Goal: Task Accomplishment & Management: Manage account settings

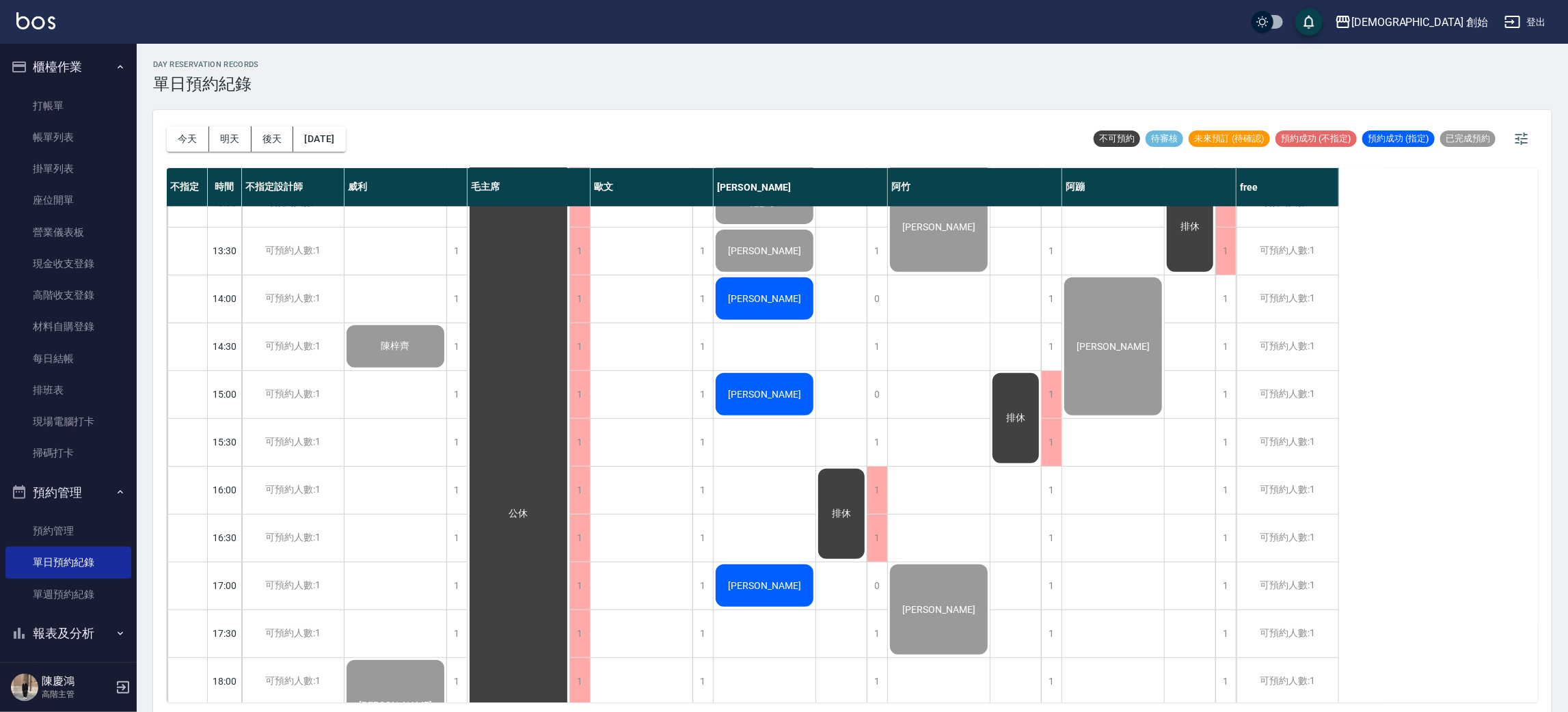
click at [199, 150] on button "今天" at bounding box center [188, 139] width 43 height 26
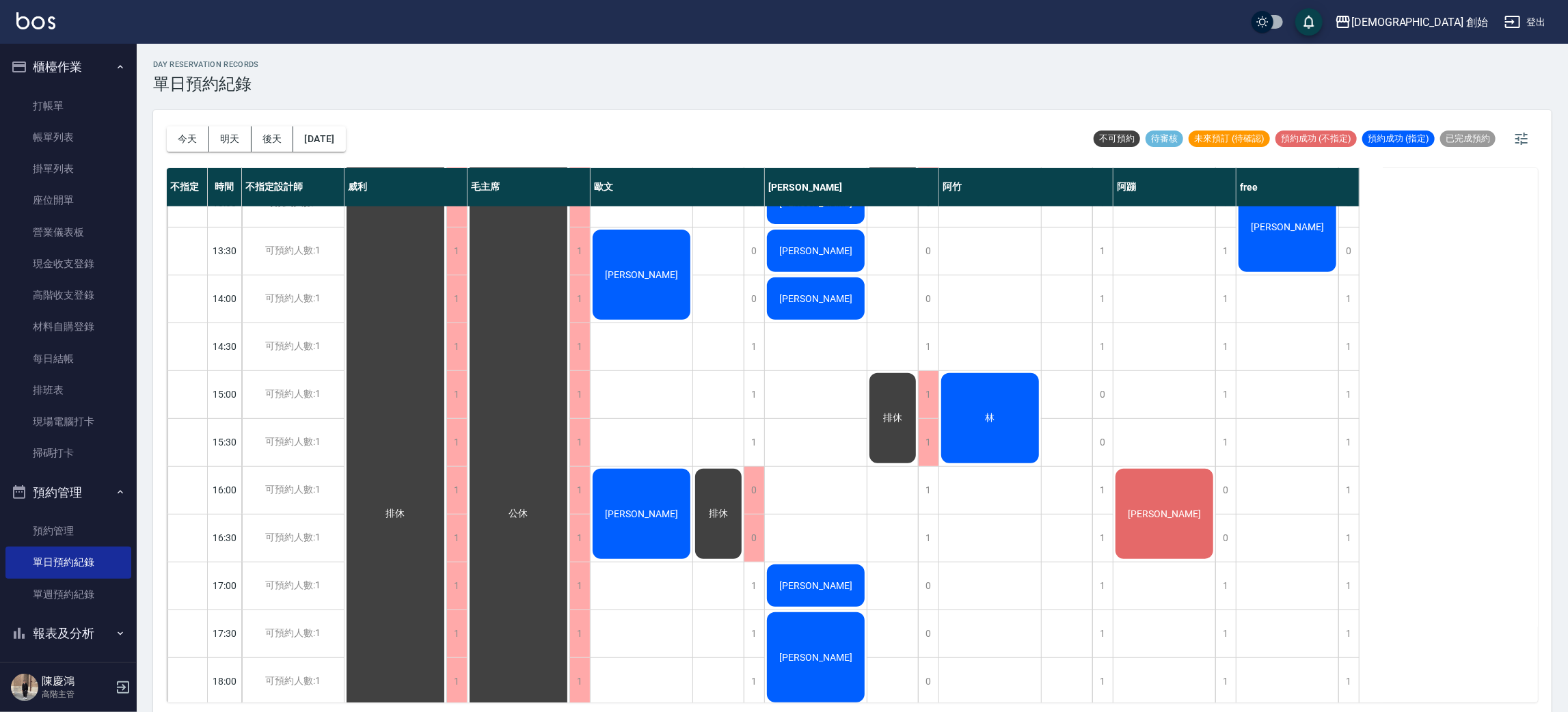
scroll to position [614, 0]
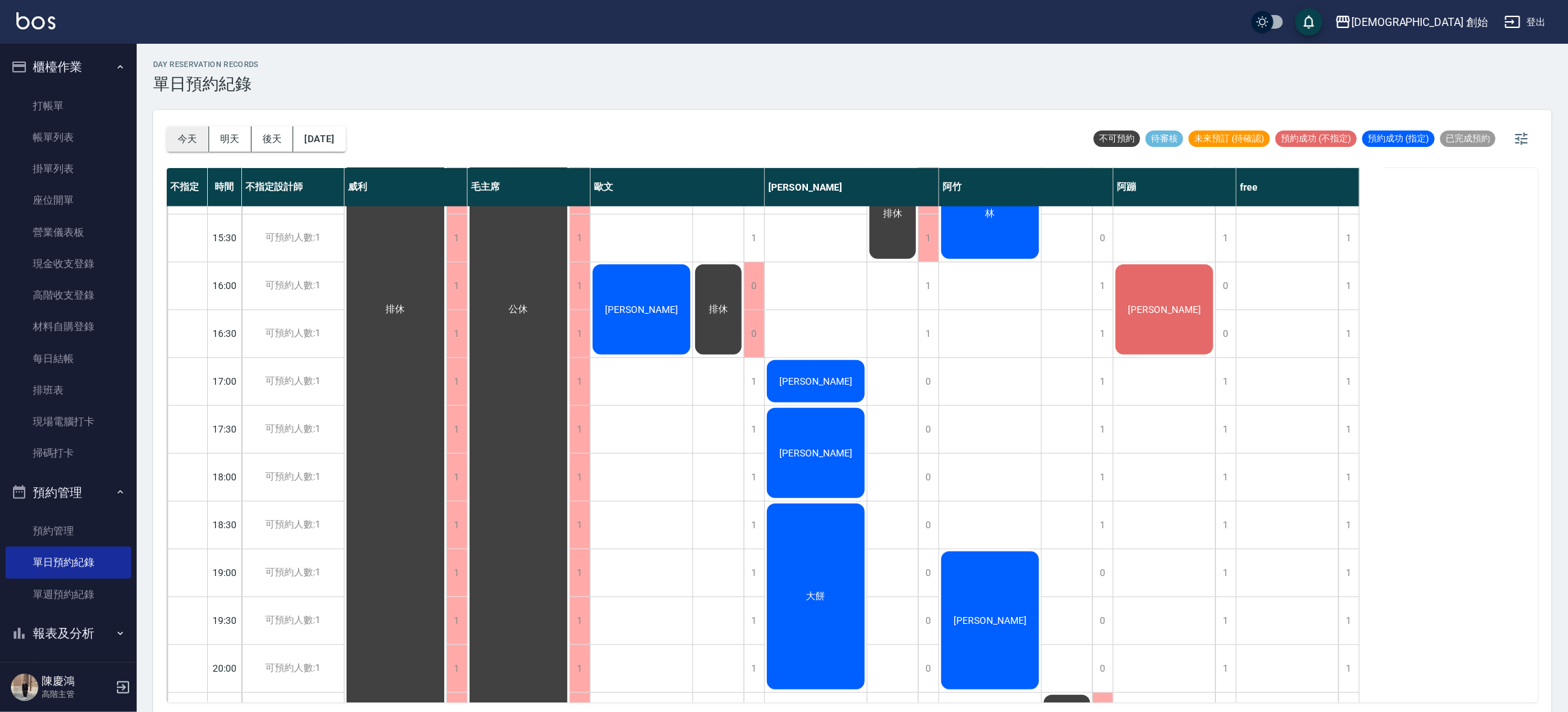
click at [174, 138] on button "今天" at bounding box center [188, 139] width 43 height 26
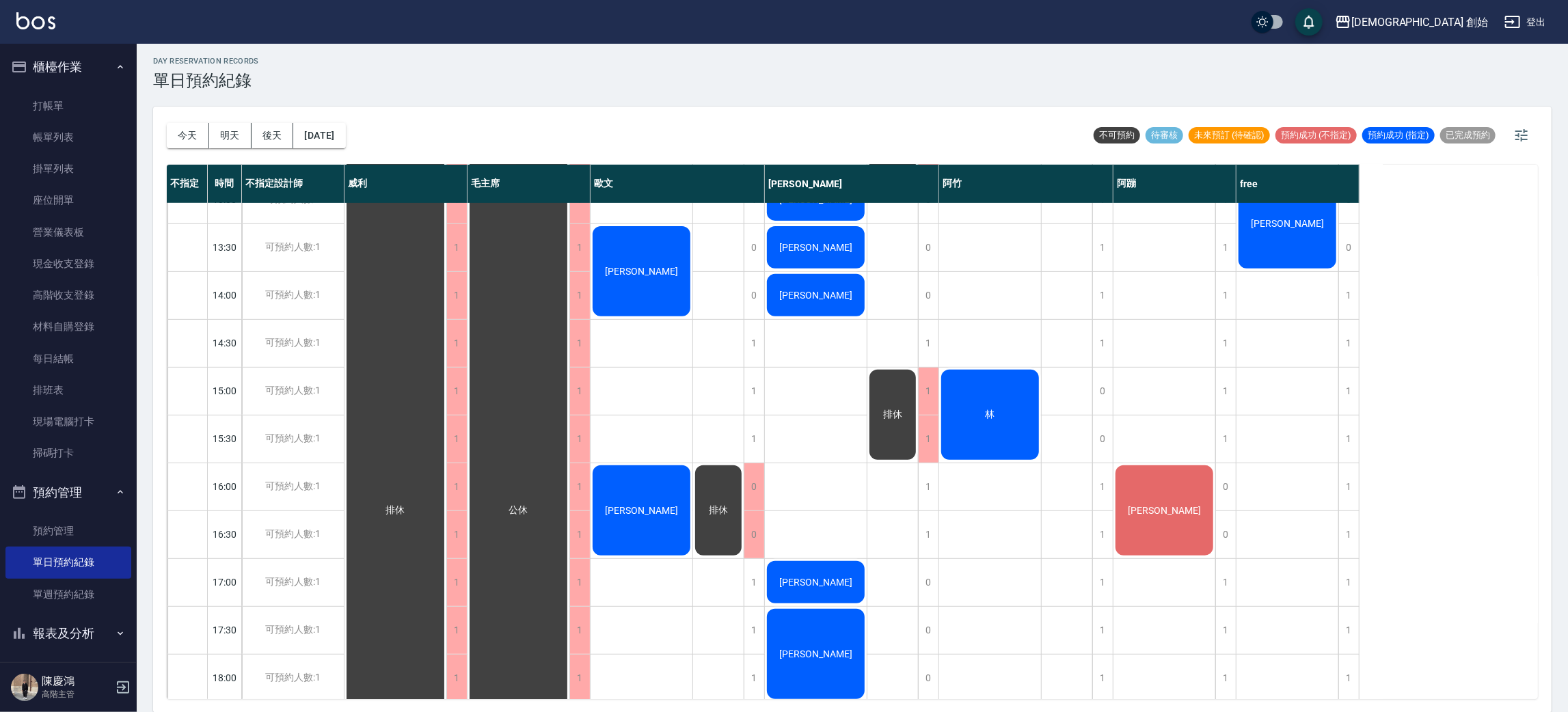
scroll to position [907, 0]
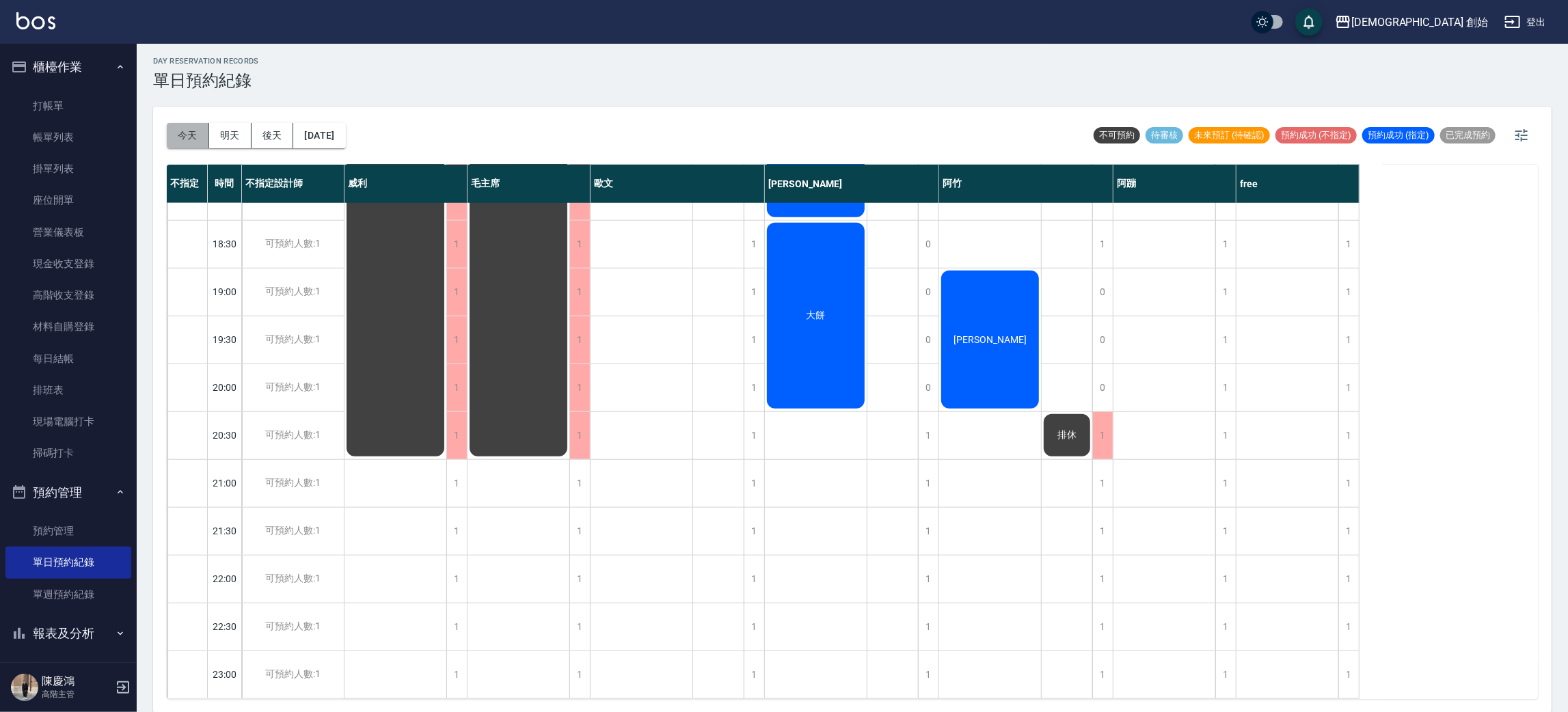
click at [181, 129] on button "今天" at bounding box center [188, 135] width 43 height 26
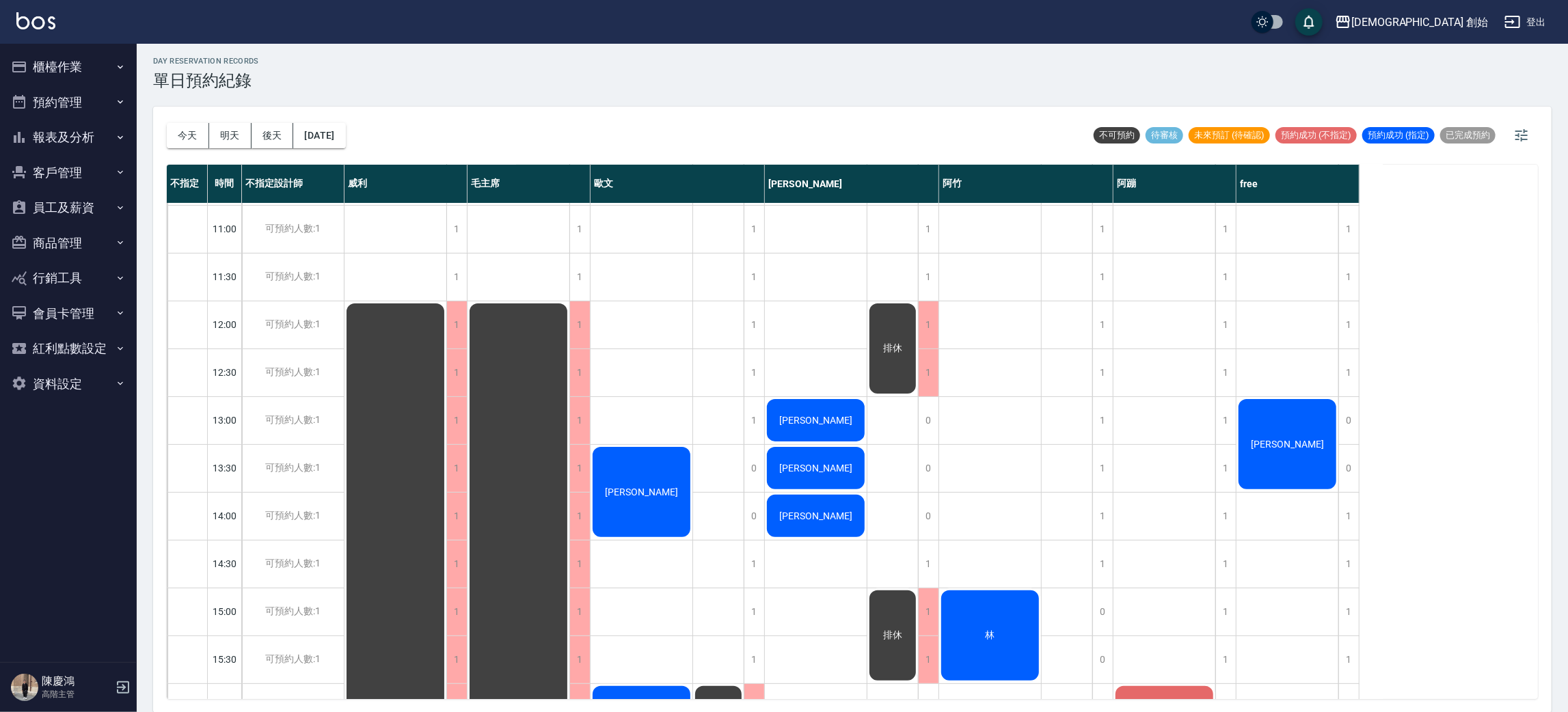
scroll to position [291, 0]
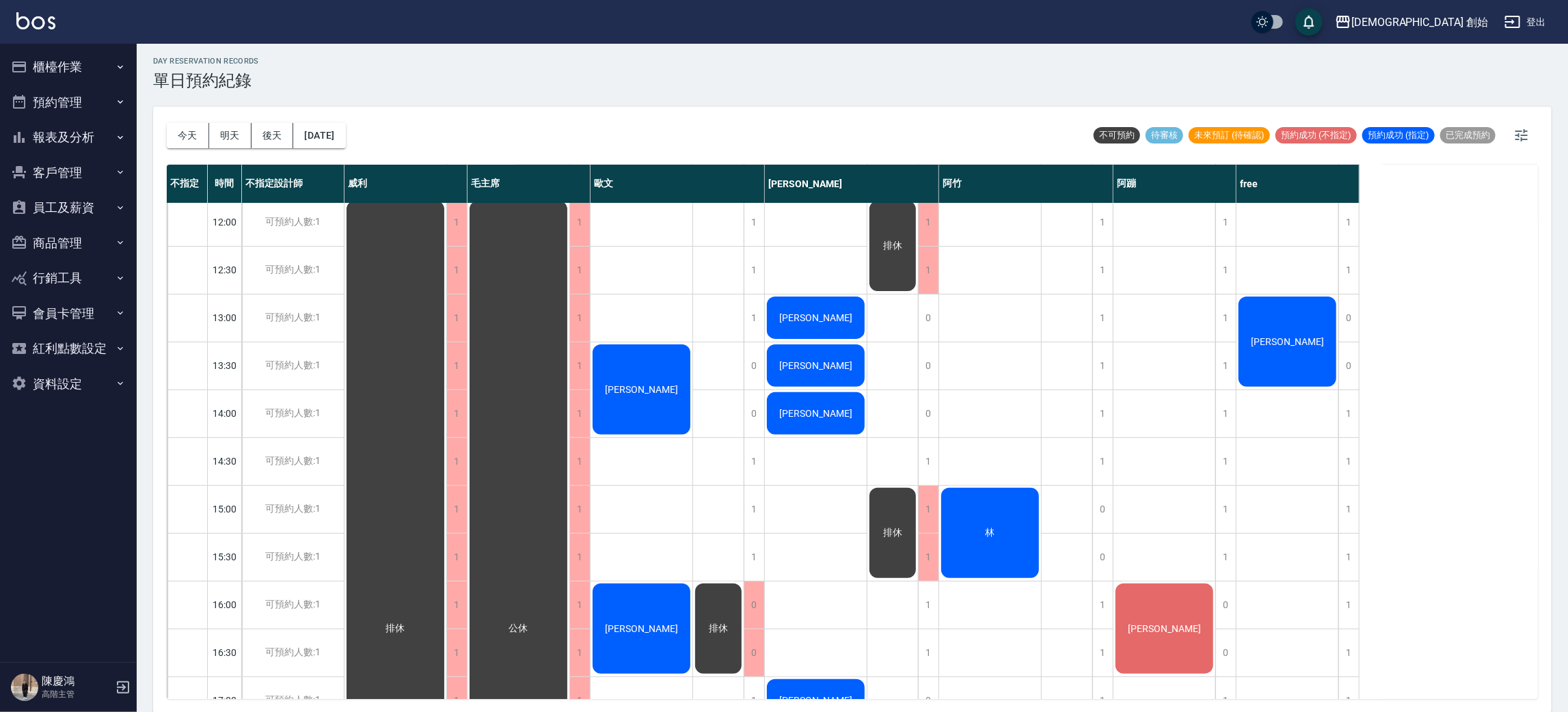
click at [656, 404] on div "[PERSON_NAME]" at bounding box center [641, 389] width 102 height 94
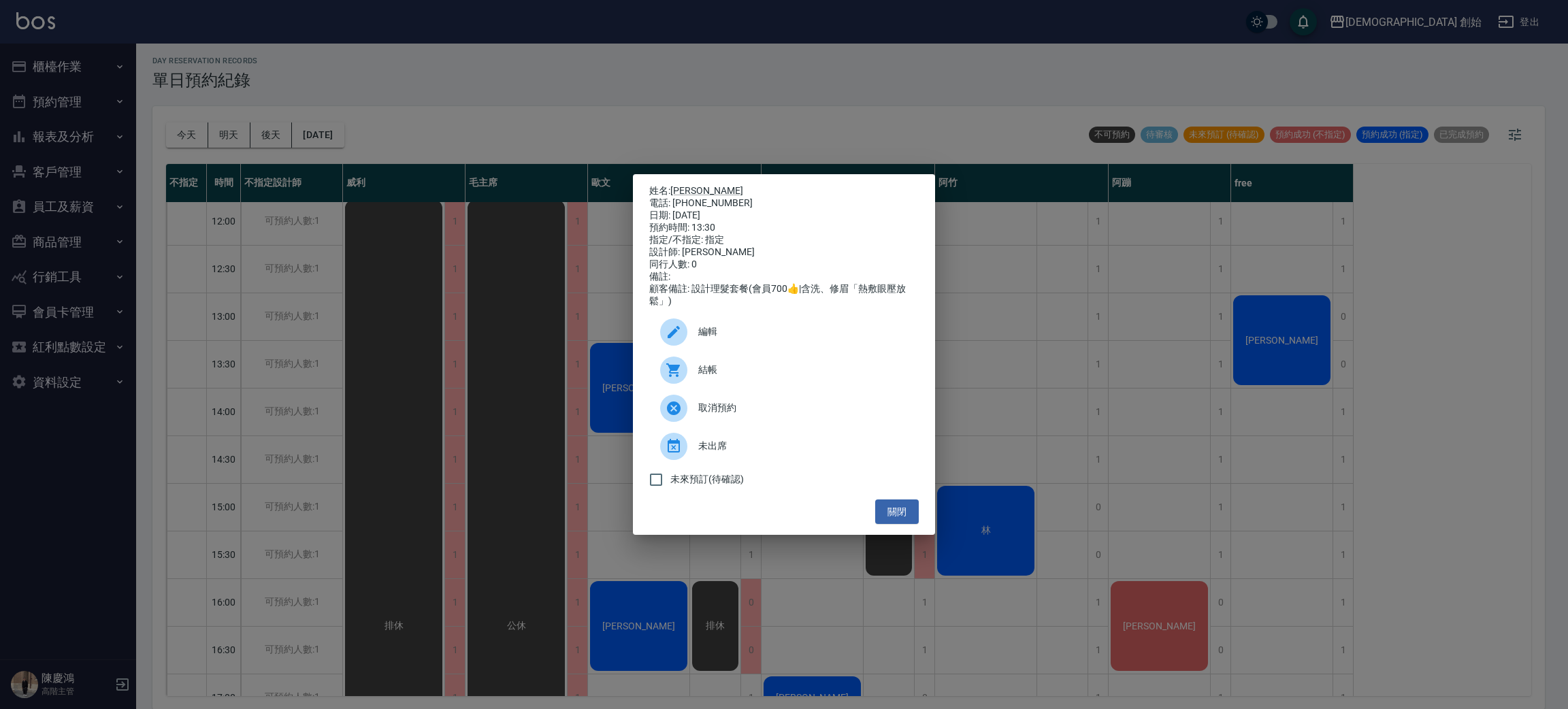
click at [256, 378] on div "姓名: 林裕森 電話: 0931077640 日期: 2025/09/24 預約時間: 13:30 指定/不指定: 指定 設計師: 歐文 同行人數: 0 備註…" at bounding box center [784, 354] width 1568 height 709
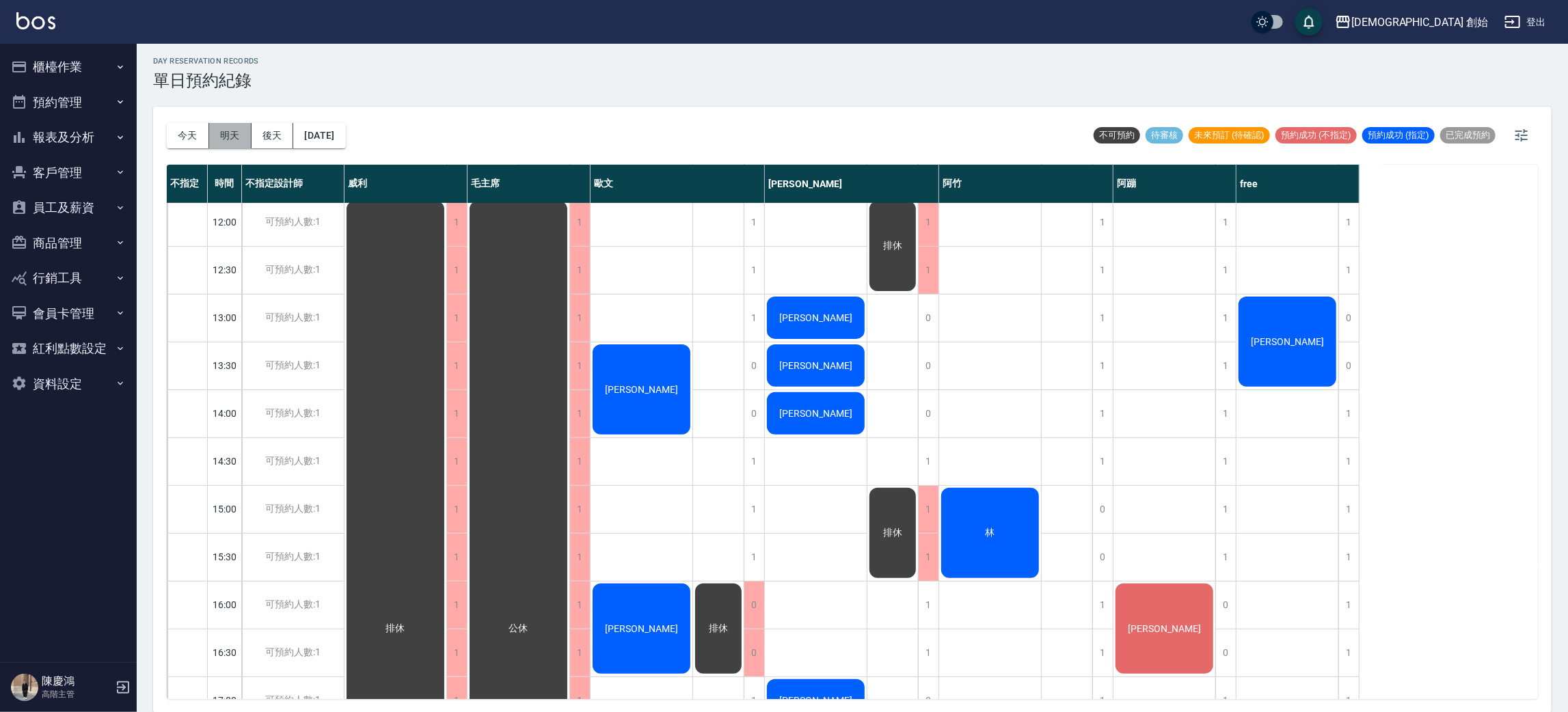
click at [223, 134] on button "明天" at bounding box center [231, 135] width 43 height 26
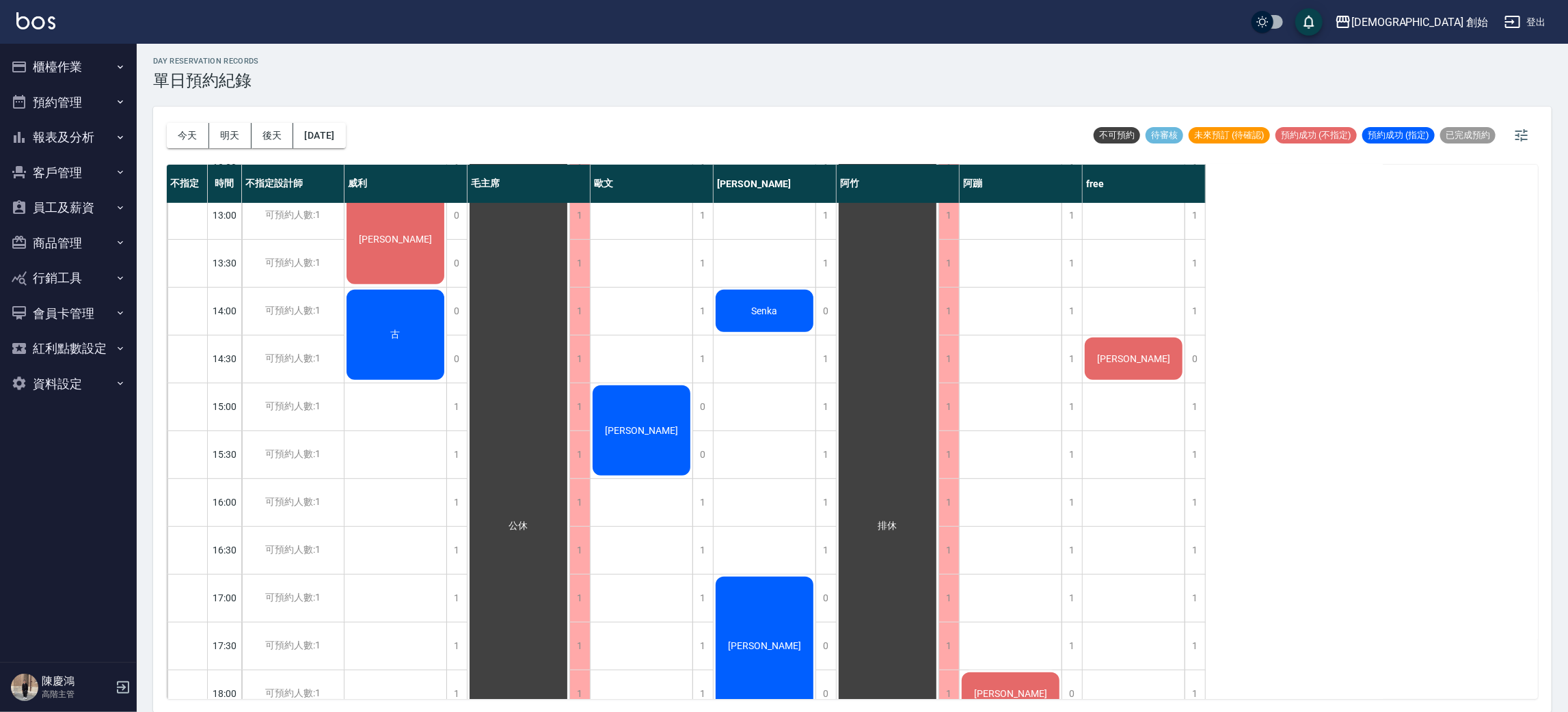
scroll to position [87, 0]
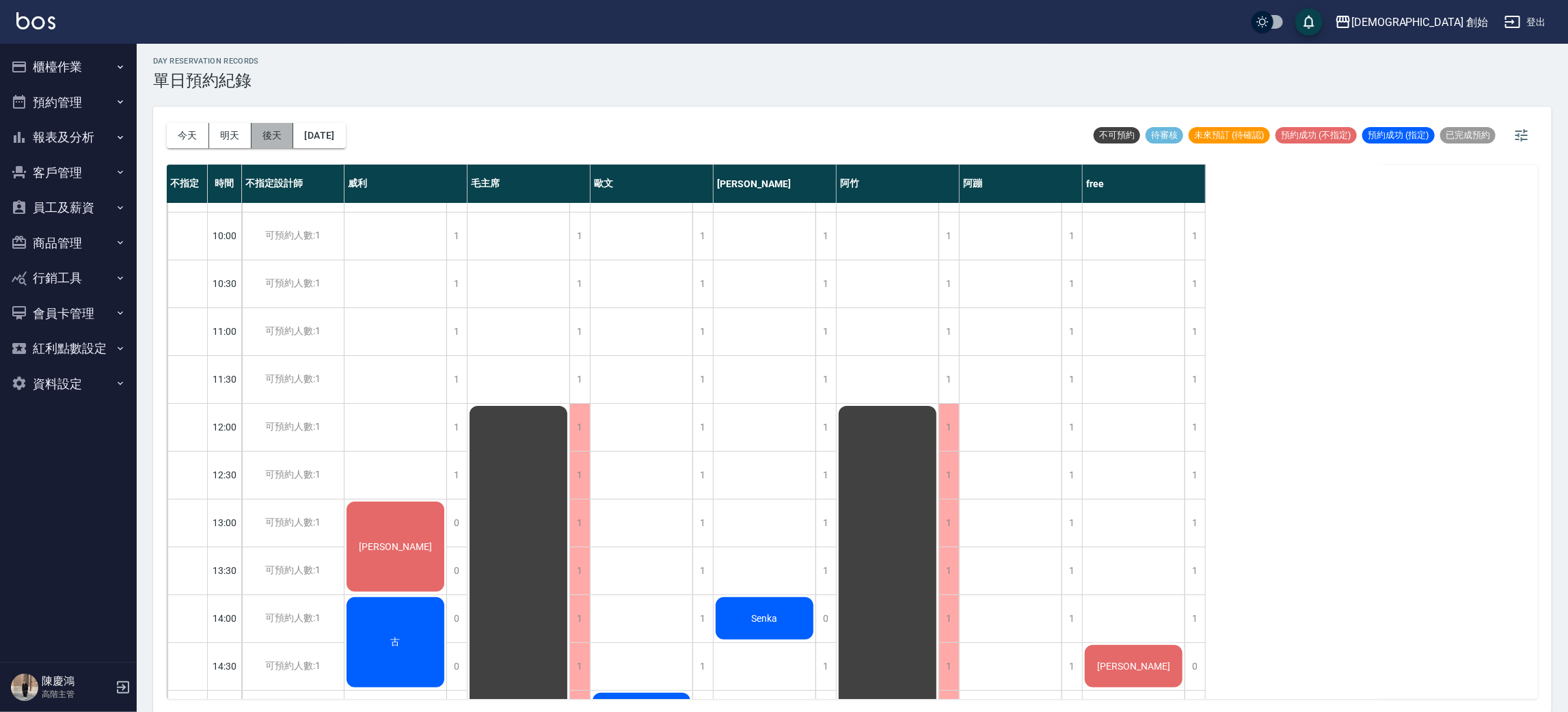
click at [263, 129] on button "後天" at bounding box center [273, 135] width 43 height 26
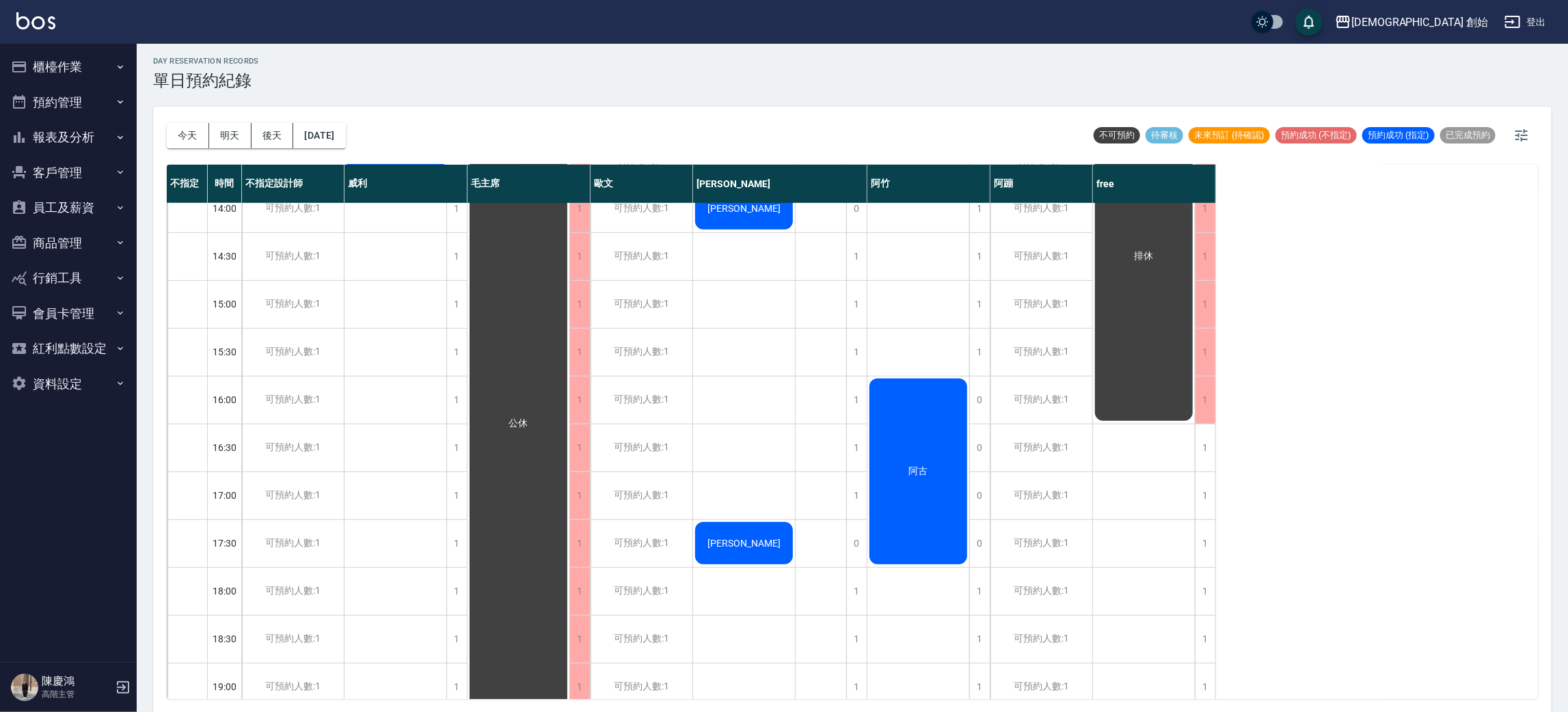
scroll to position [907, 0]
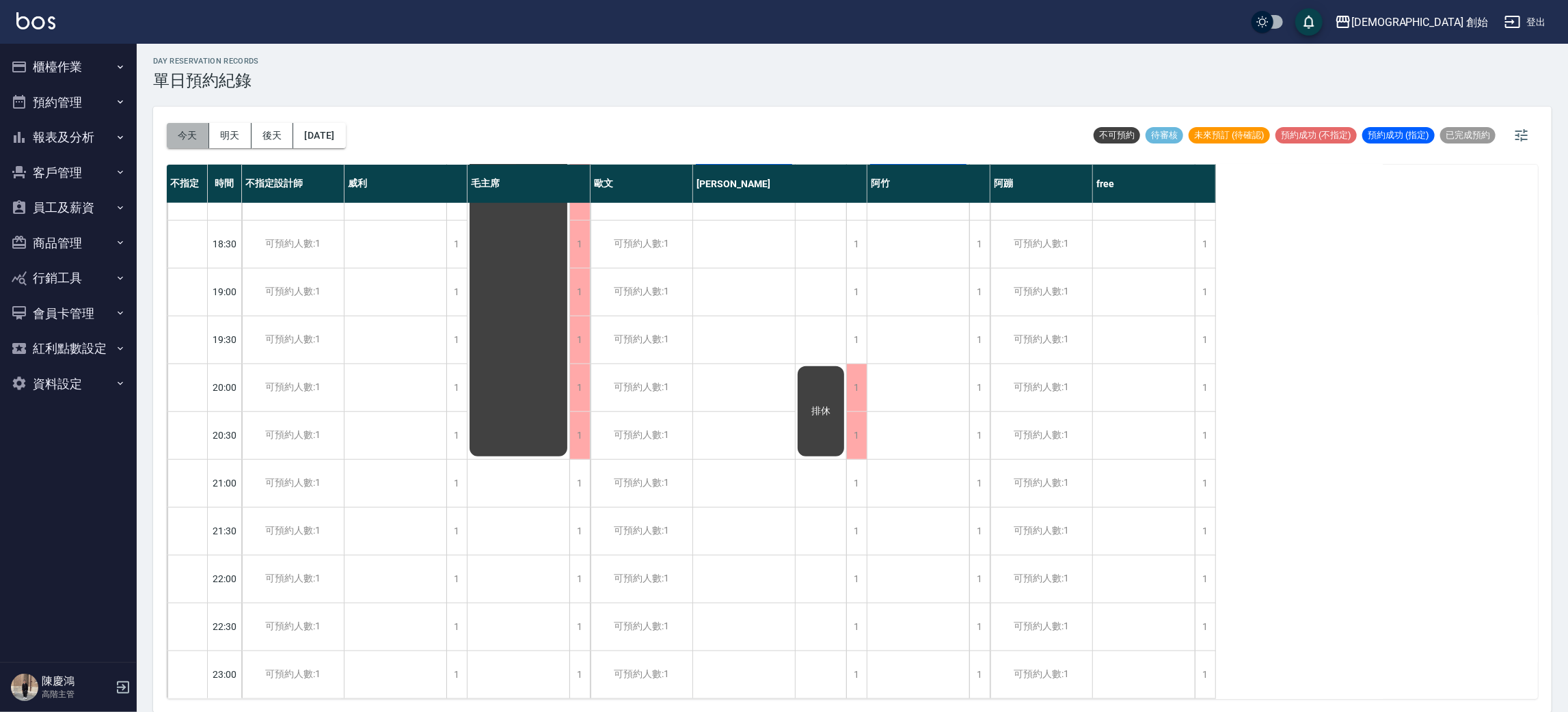
click at [182, 139] on button "今天" at bounding box center [188, 135] width 43 height 26
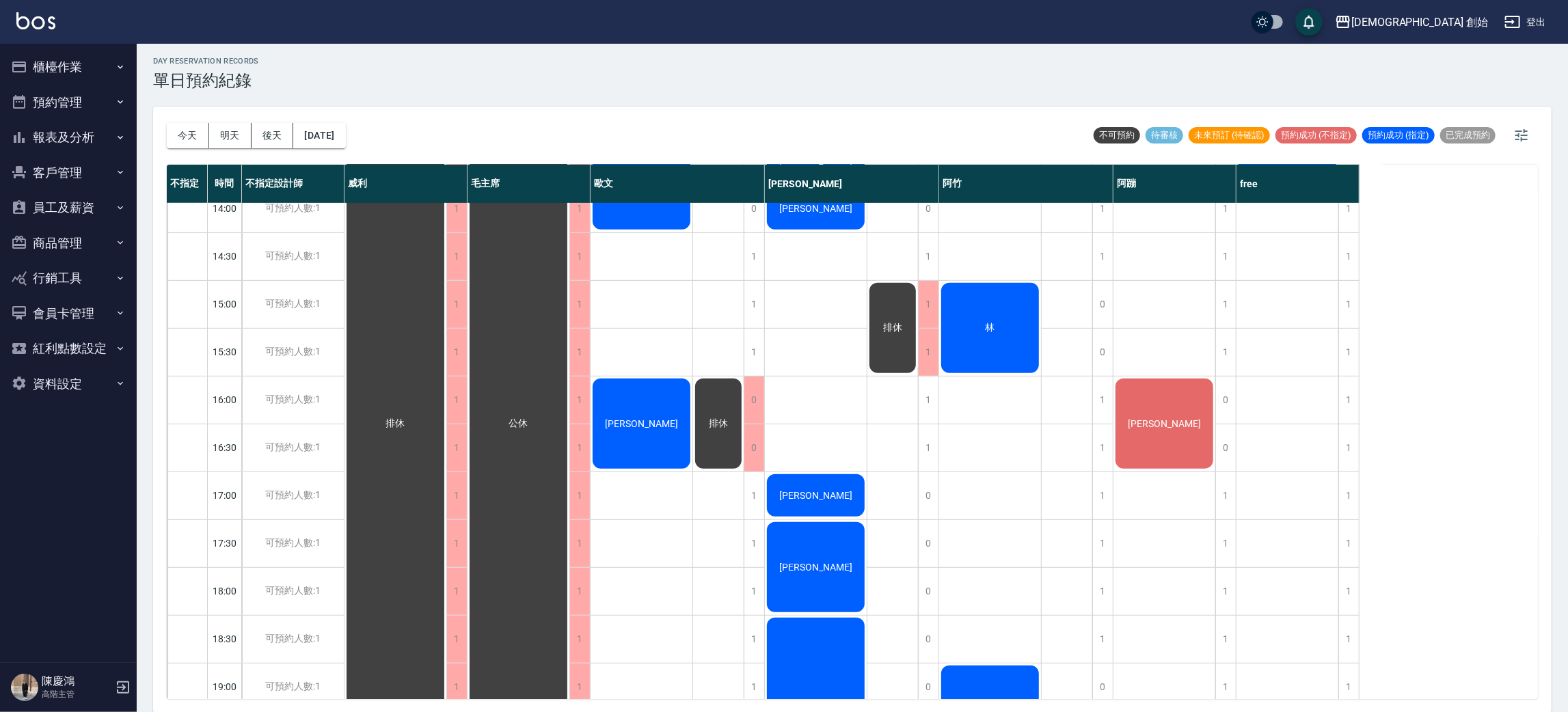
scroll to position [189, 0]
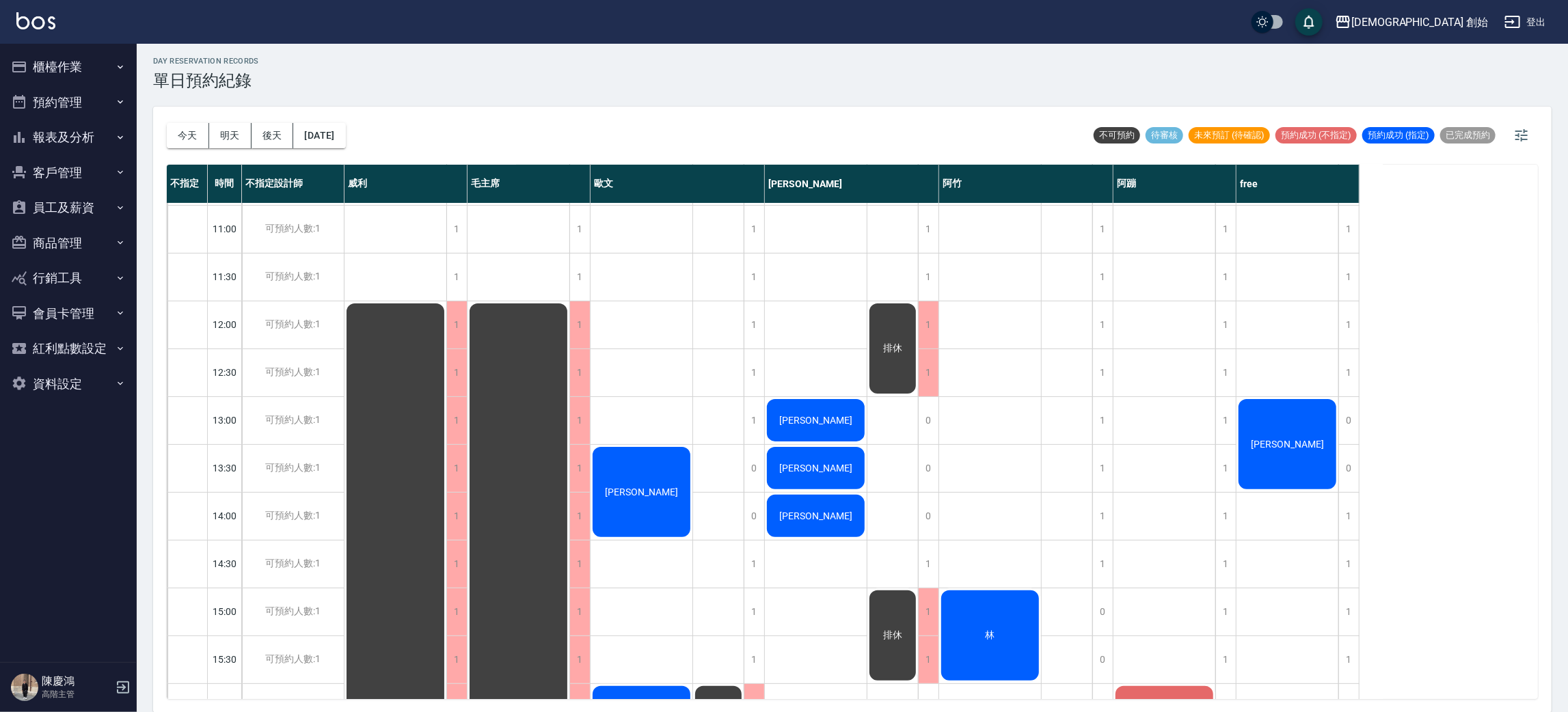
click at [675, 478] on div "[PERSON_NAME]" at bounding box center [641, 491] width 102 height 94
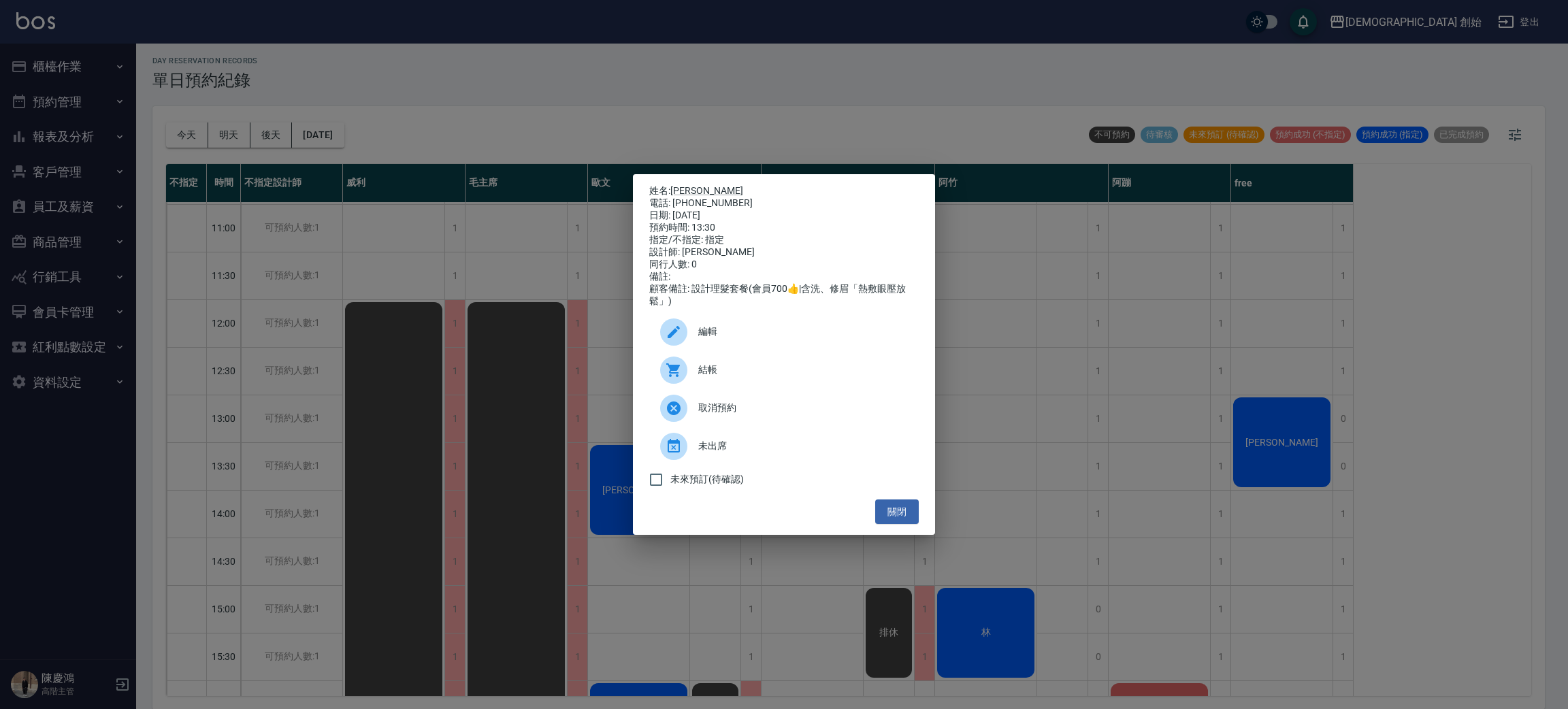
click at [423, 458] on div "姓名: 林裕森 電話: 0931077640 日期: 2025/09/24 預約時間: 13:30 指定/不指定: 指定 設計師: 歐文 同行人數: 0 備註…" at bounding box center [784, 354] width 1568 height 709
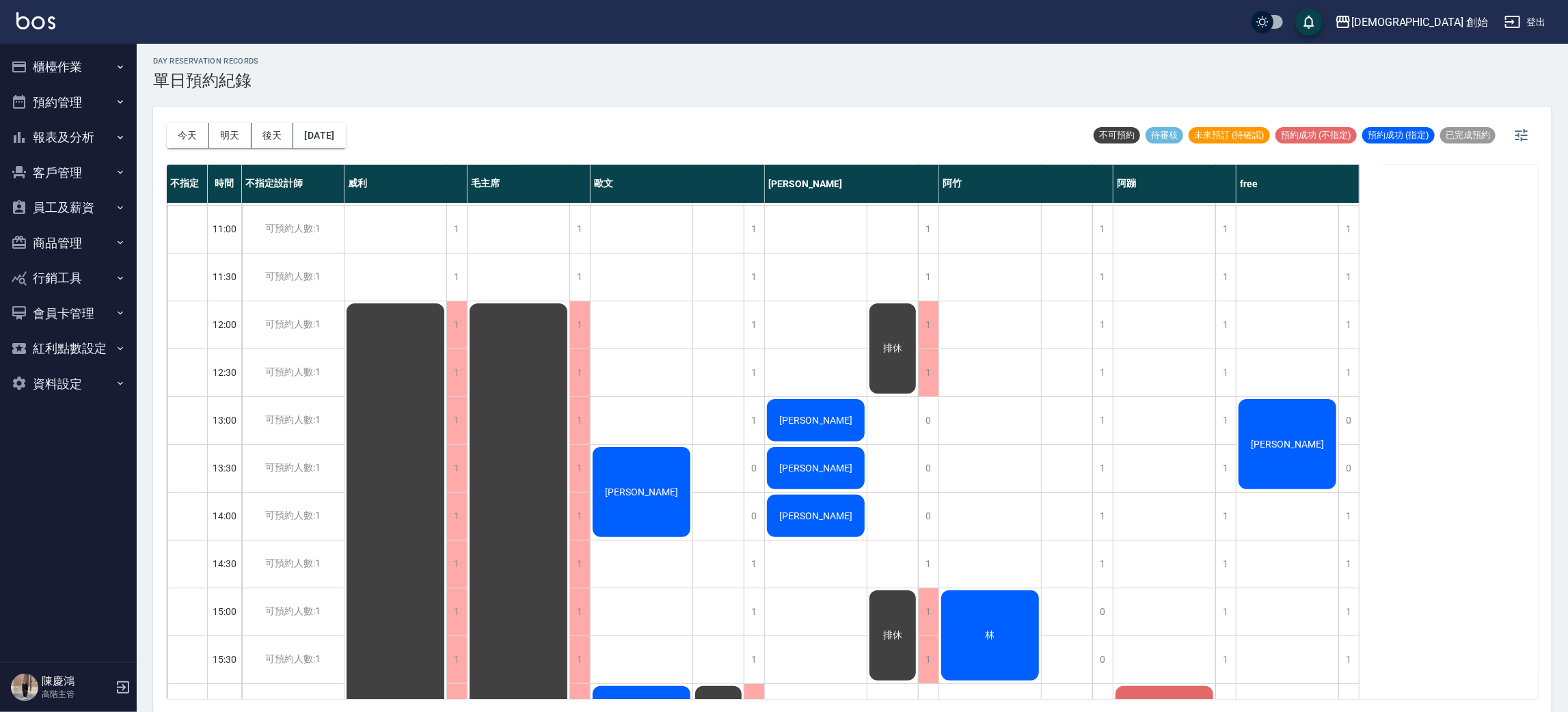
click at [84, 65] on button "櫃檯作業" at bounding box center [68, 67] width 126 height 35
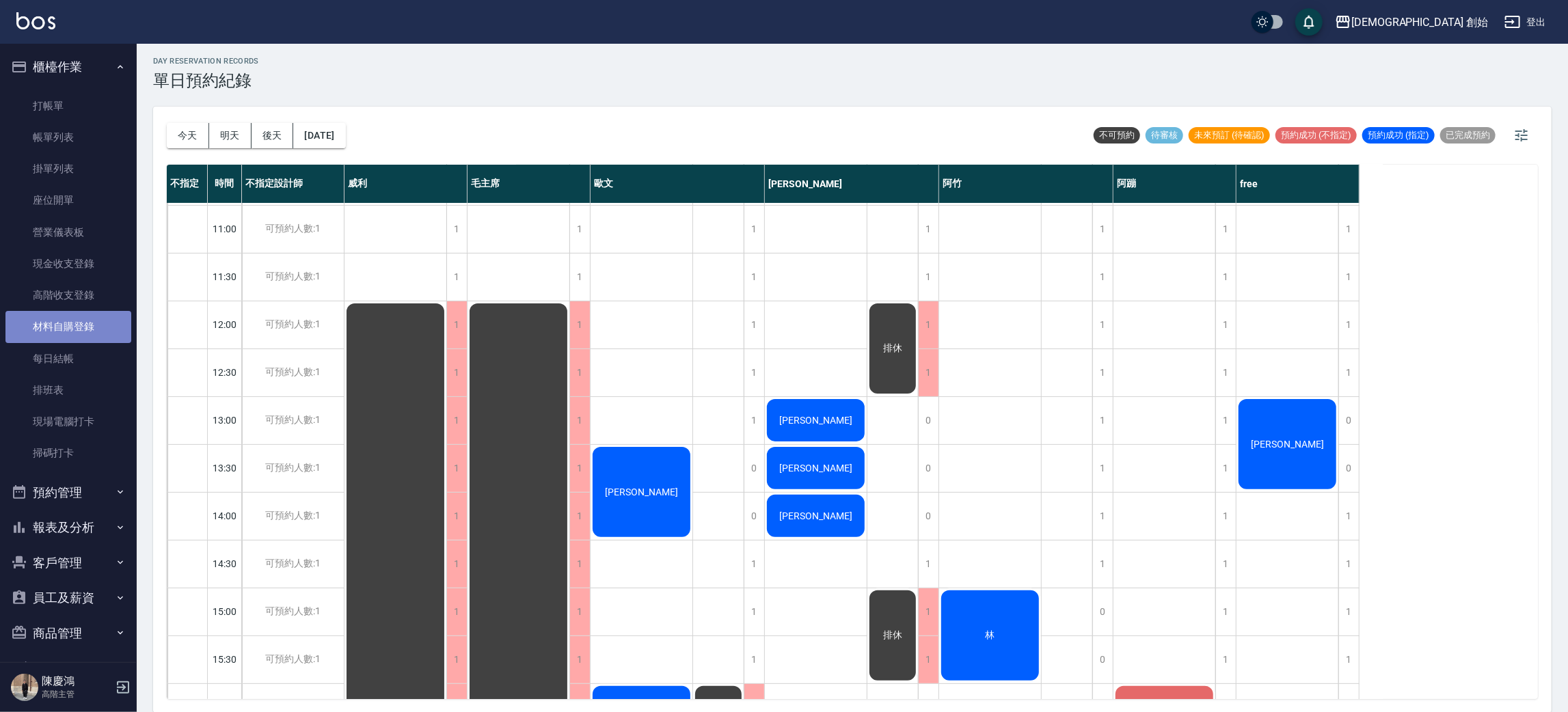
click at [101, 317] on link "材料自購登錄" at bounding box center [68, 326] width 126 height 31
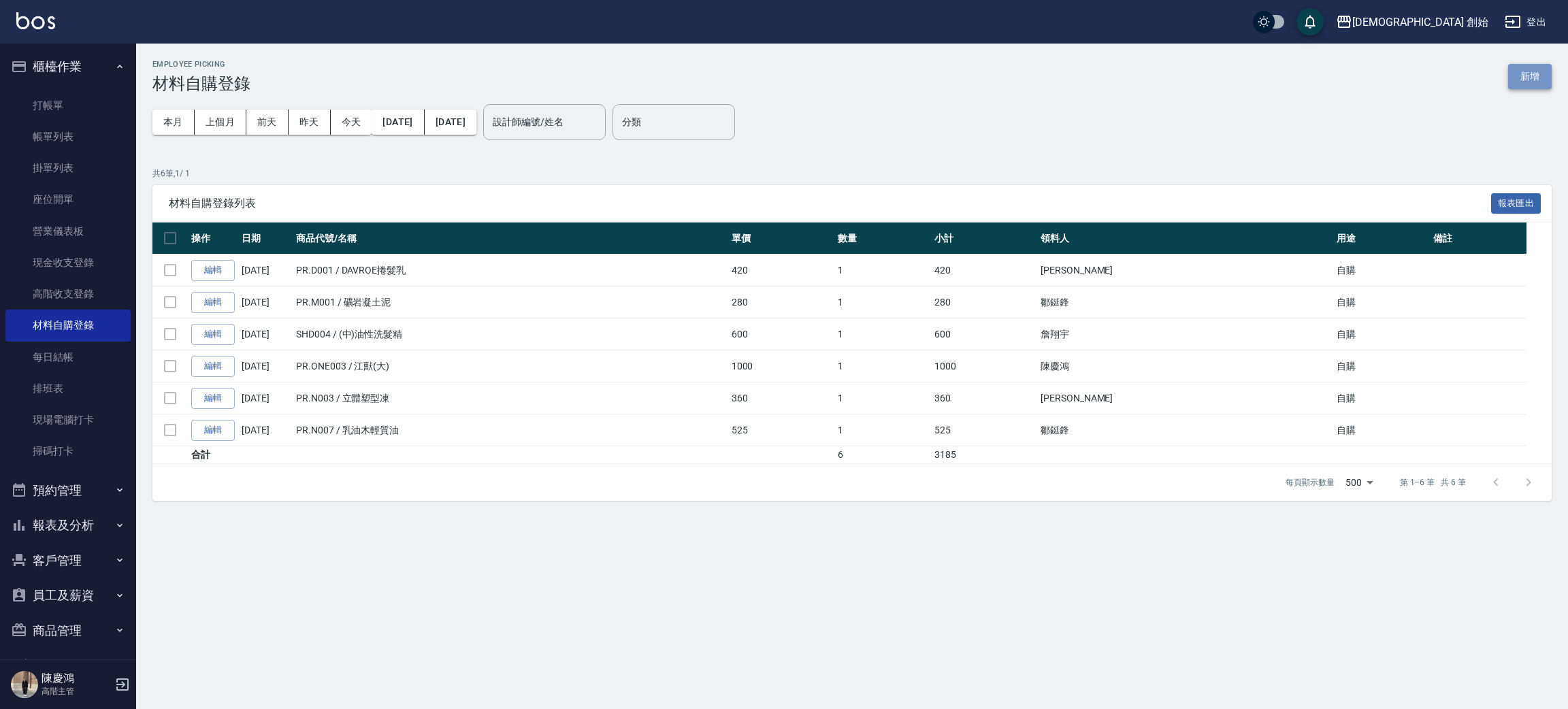
click at [1518, 66] on button "新增" at bounding box center [1530, 77] width 44 height 25
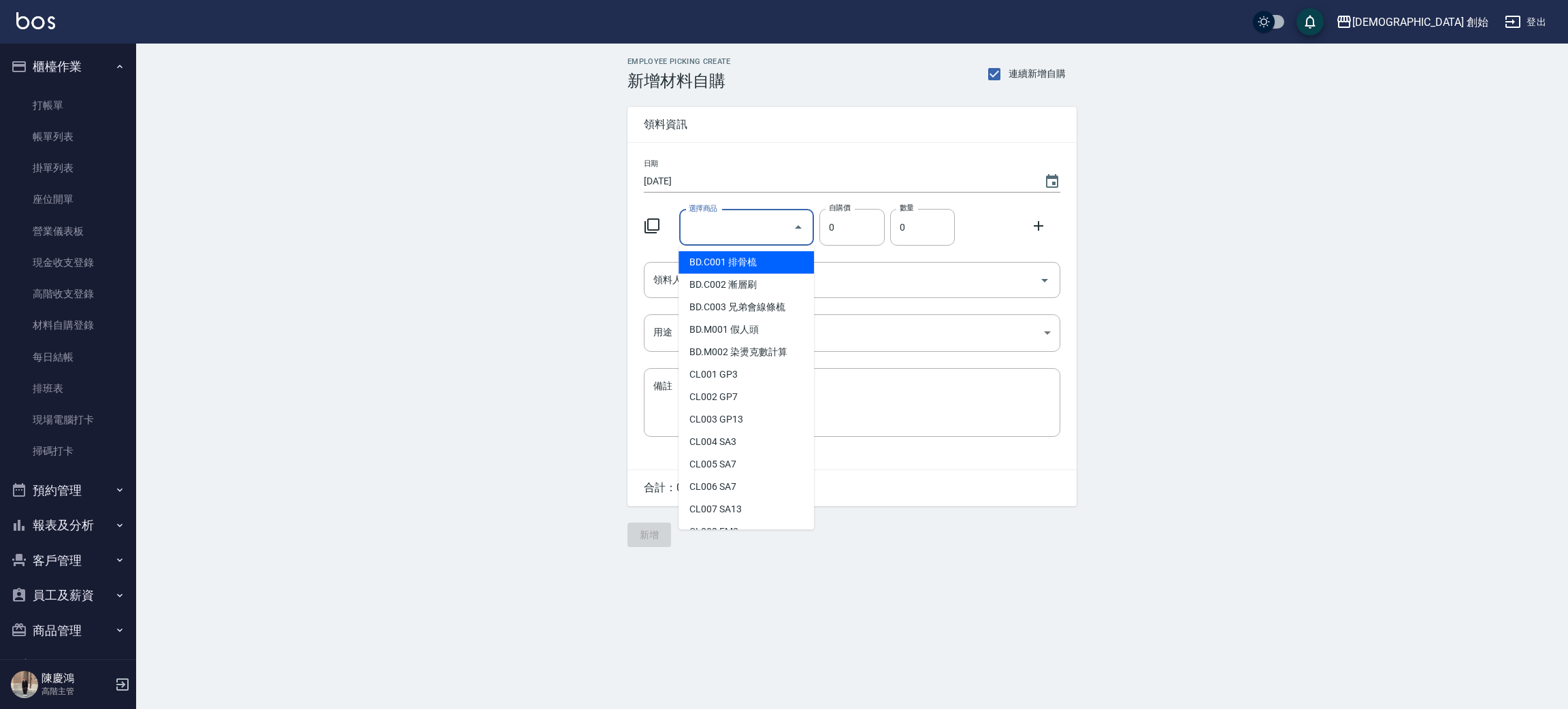
click at [761, 231] on input "選擇商品" at bounding box center [736, 227] width 102 height 24
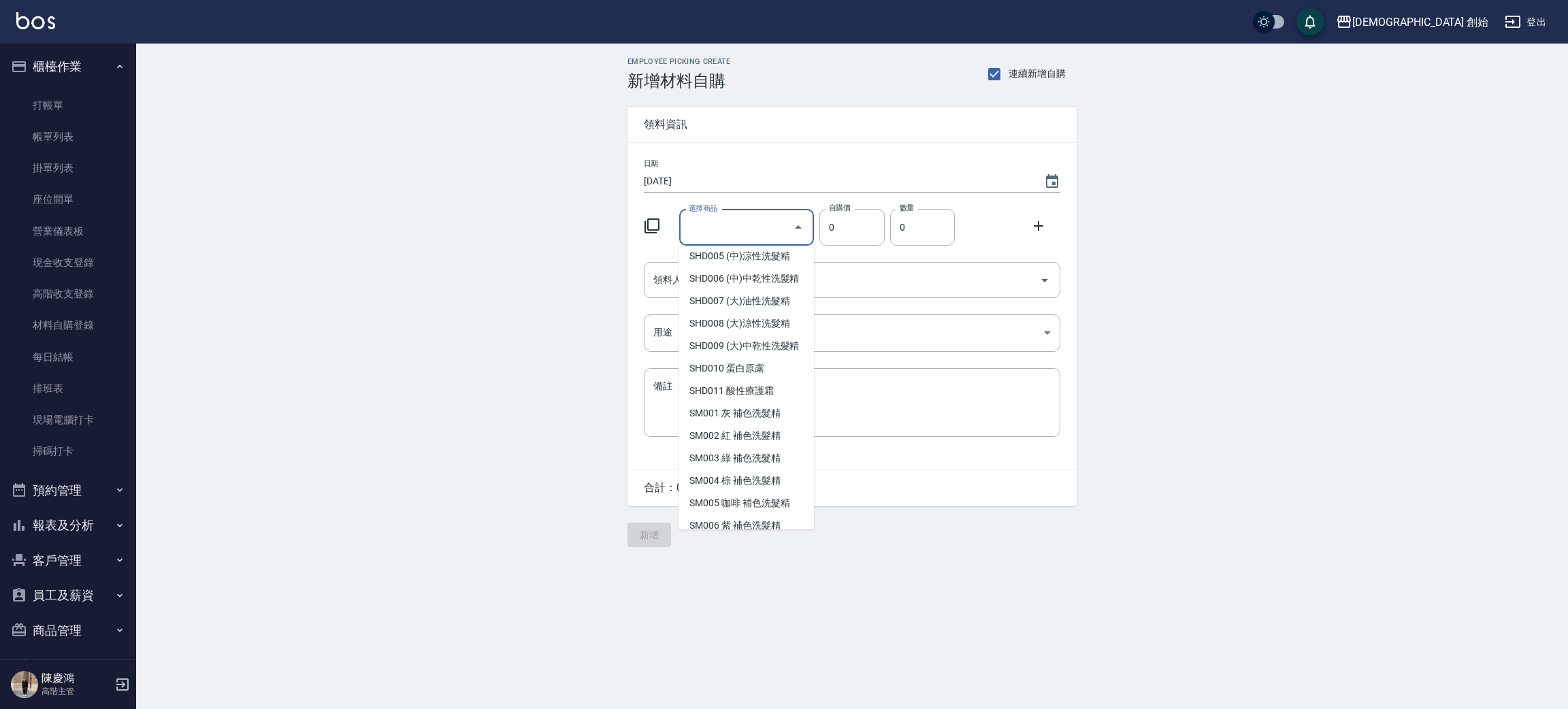
scroll to position [5497, 0]
click at [773, 243] on li "SM002 紅 補色洗髮精" at bounding box center [747, 232] width 136 height 23
type input "紅 補色洗髮精"
type input "182"
type input "1"
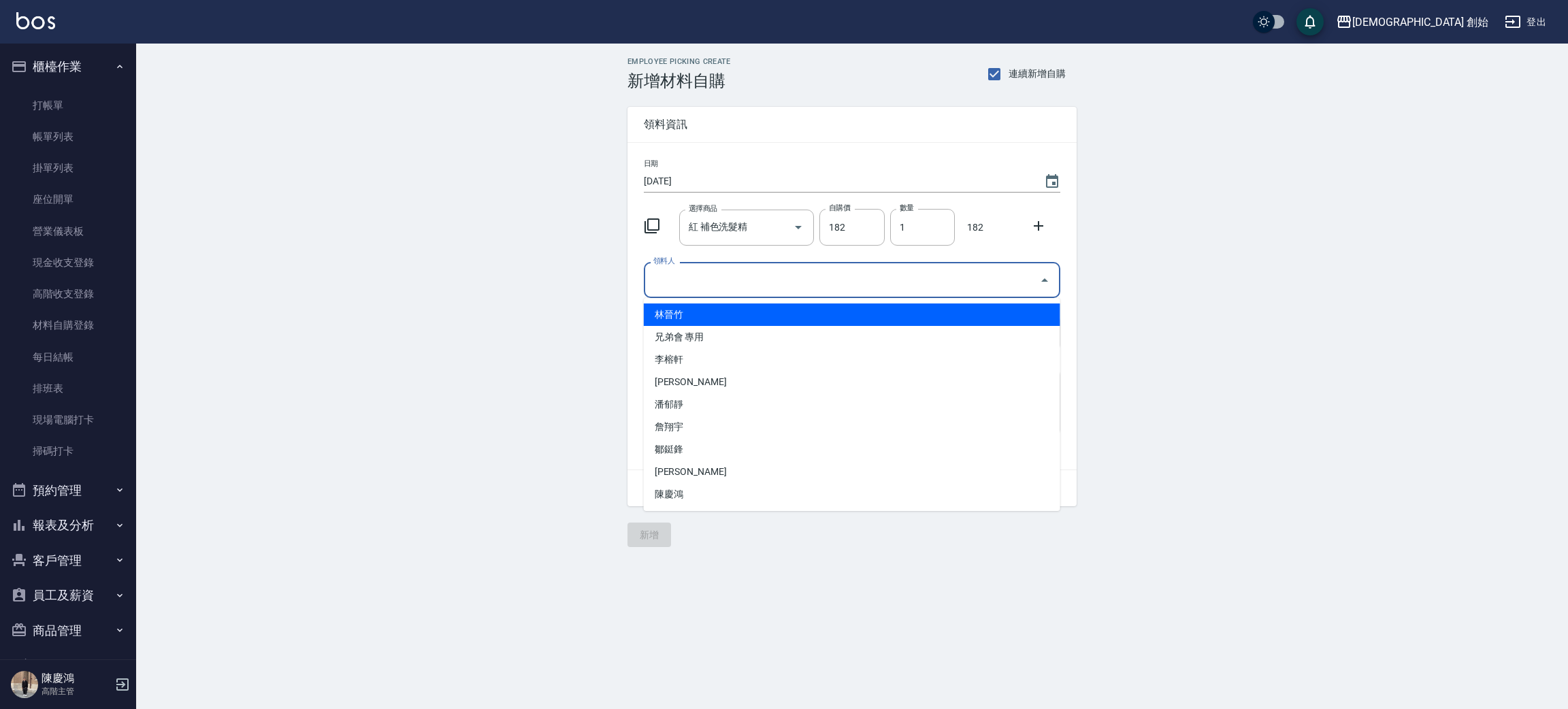
click at [807, 280] on input "領料人" at bounding box center [841, 280] width 384 height 24
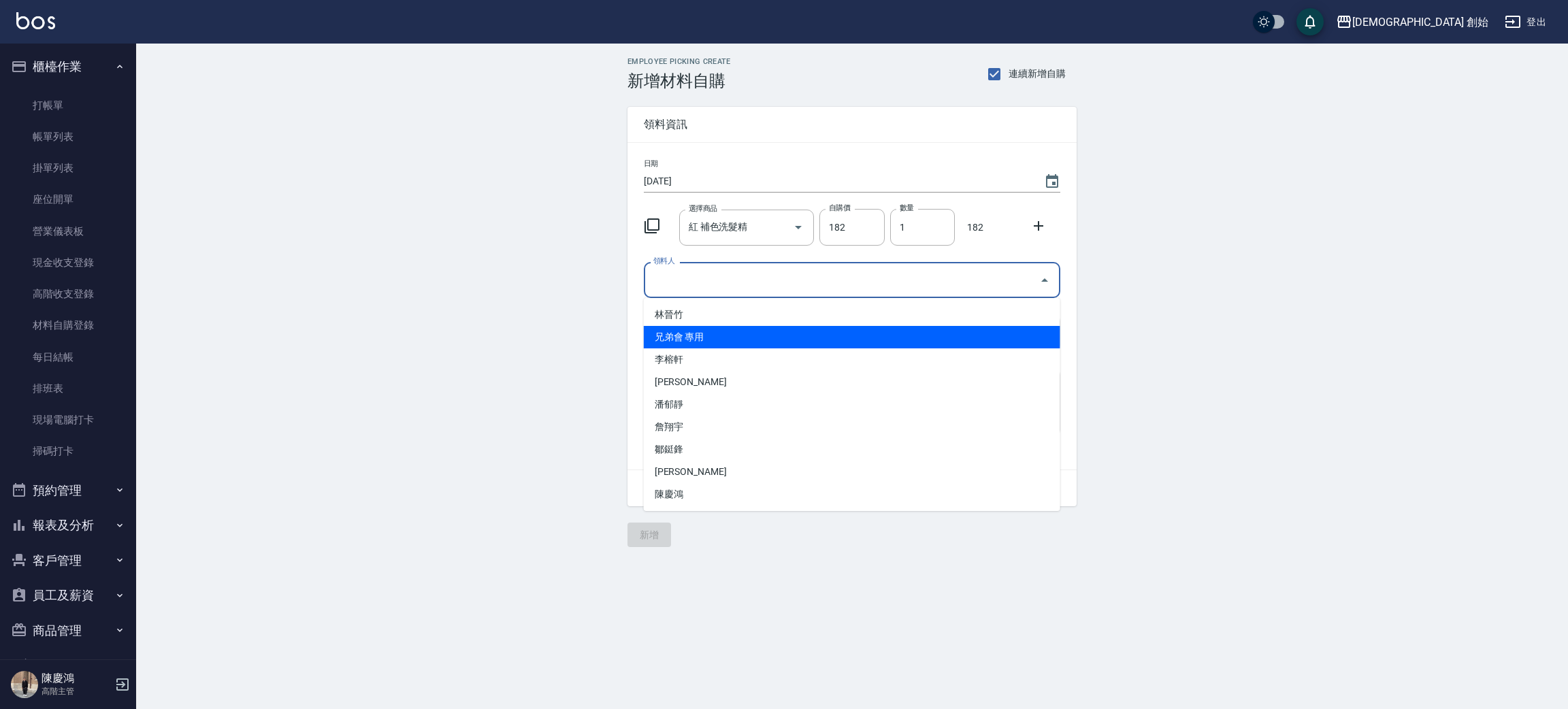
click at [691, 335] on li "兄弟會 專用" at bounding box center [852, 338] width 417 height 23
type input "兄弟會 專用"
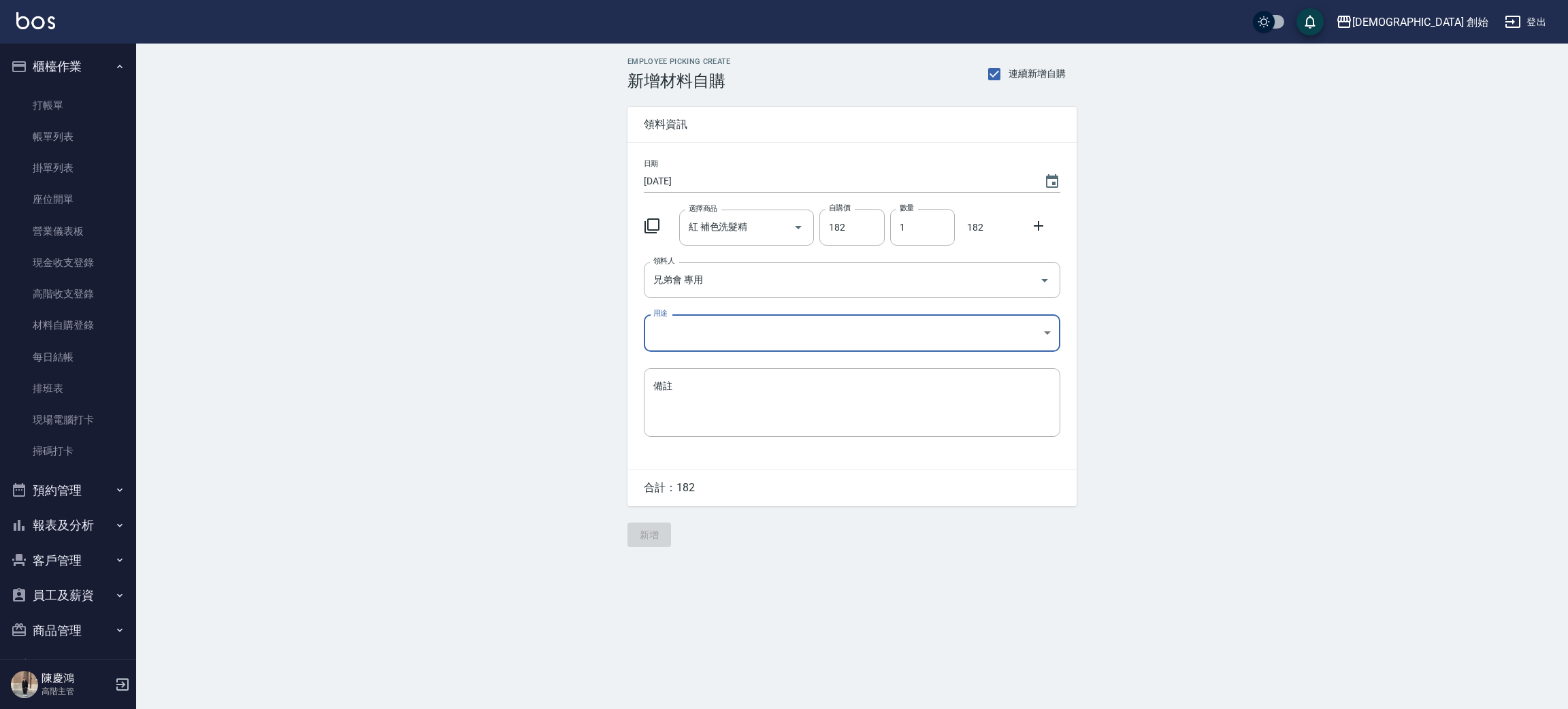
click at [691, 335] on body "兄弟會 創始 登出 櫃檯作業 打帳單 帳單列表 掛單列表 座位開單 營業儀表板 現金收支登錄 高階收支登錄 材料自購登錄 每日結帳 排班表 現場電腦打卡 掃碼…" at bounding box center [784, 354] width 1568 height 709
click at [691, 376] on li "公司" at bounding box center [852, 369] width 417 height 23
type input "公司"
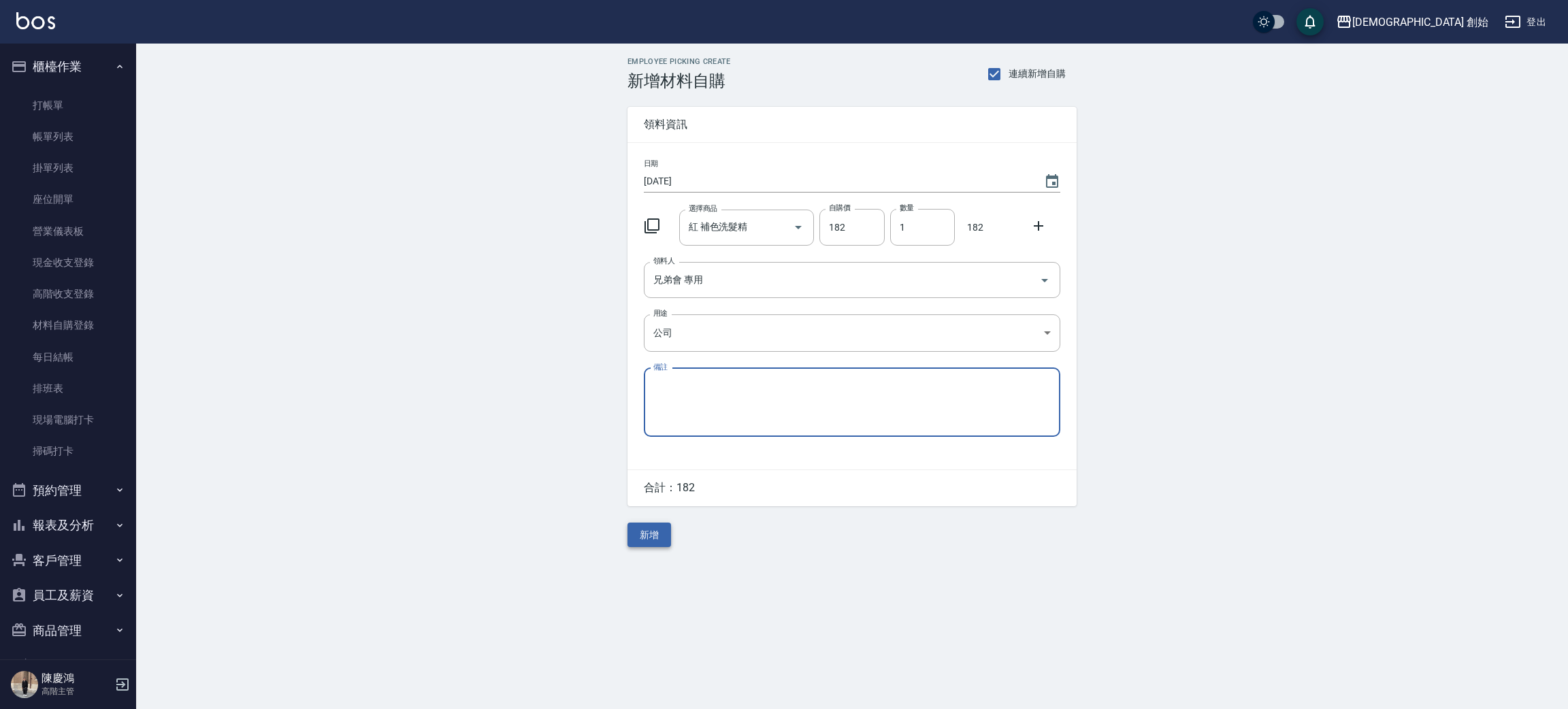
click at [643, 537] on button "新增" at bounding box center [649, 535] width 44 height 25
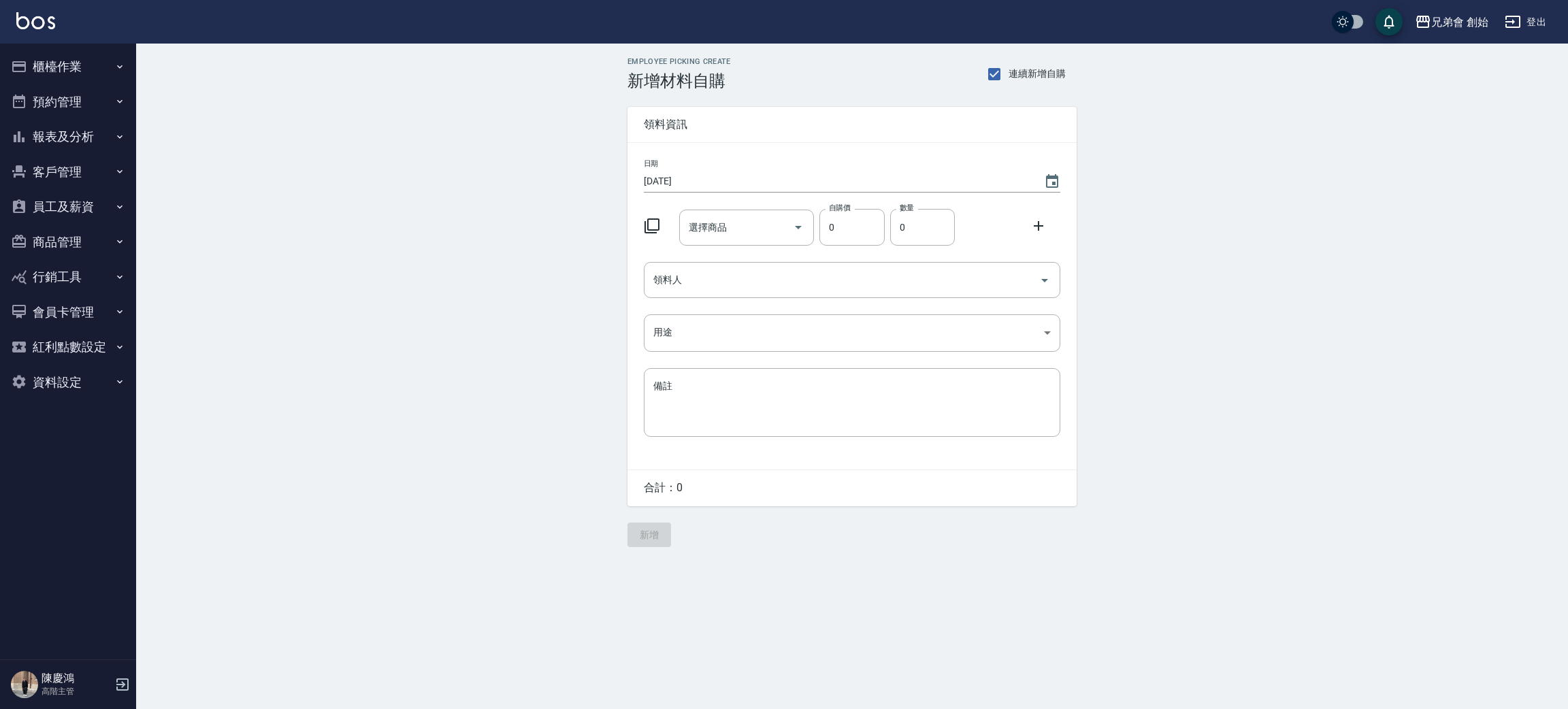
drag, startPoint x: 291, startPoint y: 192, endPoint x: 278, endPoint y: 178, distance: 19.1
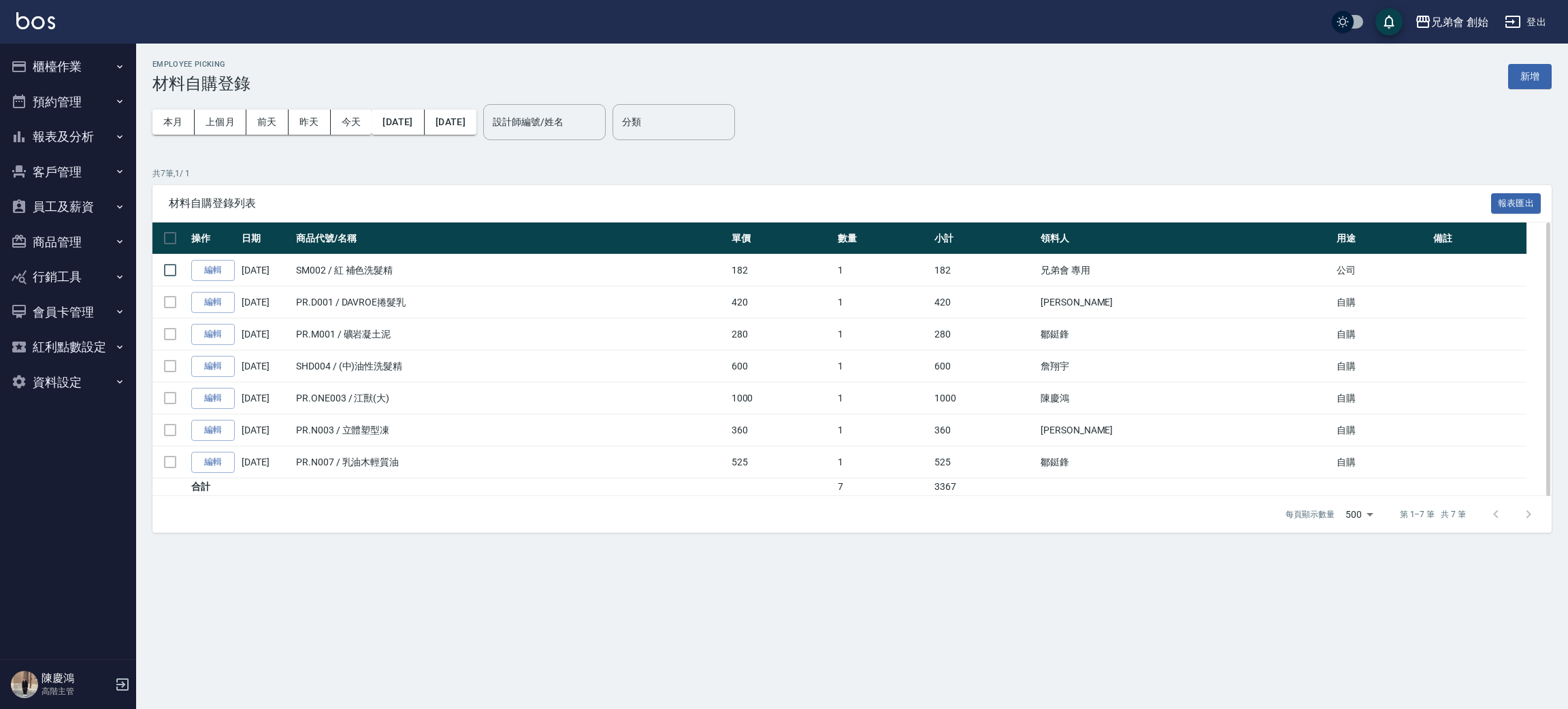
drag, startPoint x: 295, startPoint y: 263, endPoint x: 732, endPoint y: 273, distance: 437.1
click at [727, 273] on tr "編輯 09/24/2025 SM002 / 紅 補色洗髮精 182 1 182 兄弟會 專用 公司" at bounding box center [852, 270] width 1399 height 32
click at [797, 269] on td "182" at bounding box center [781, 270] width 106 height 32
click at [83, 64] on button "櫃檯作業" at bounding box center [68, 66] width 125 height 35
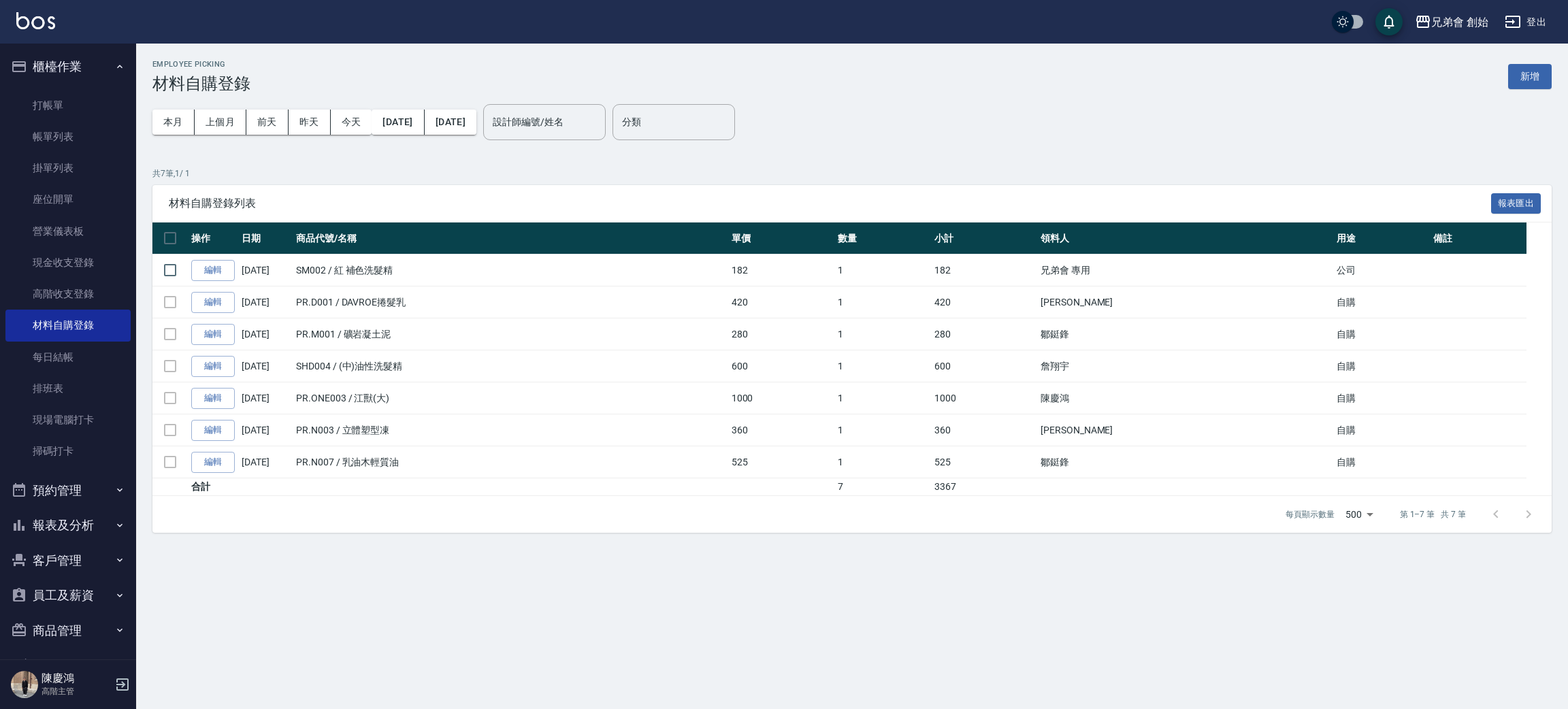
click at [57, 64] on button "櫃檯作業" at bounding box center [68, 66] width 125 height 35
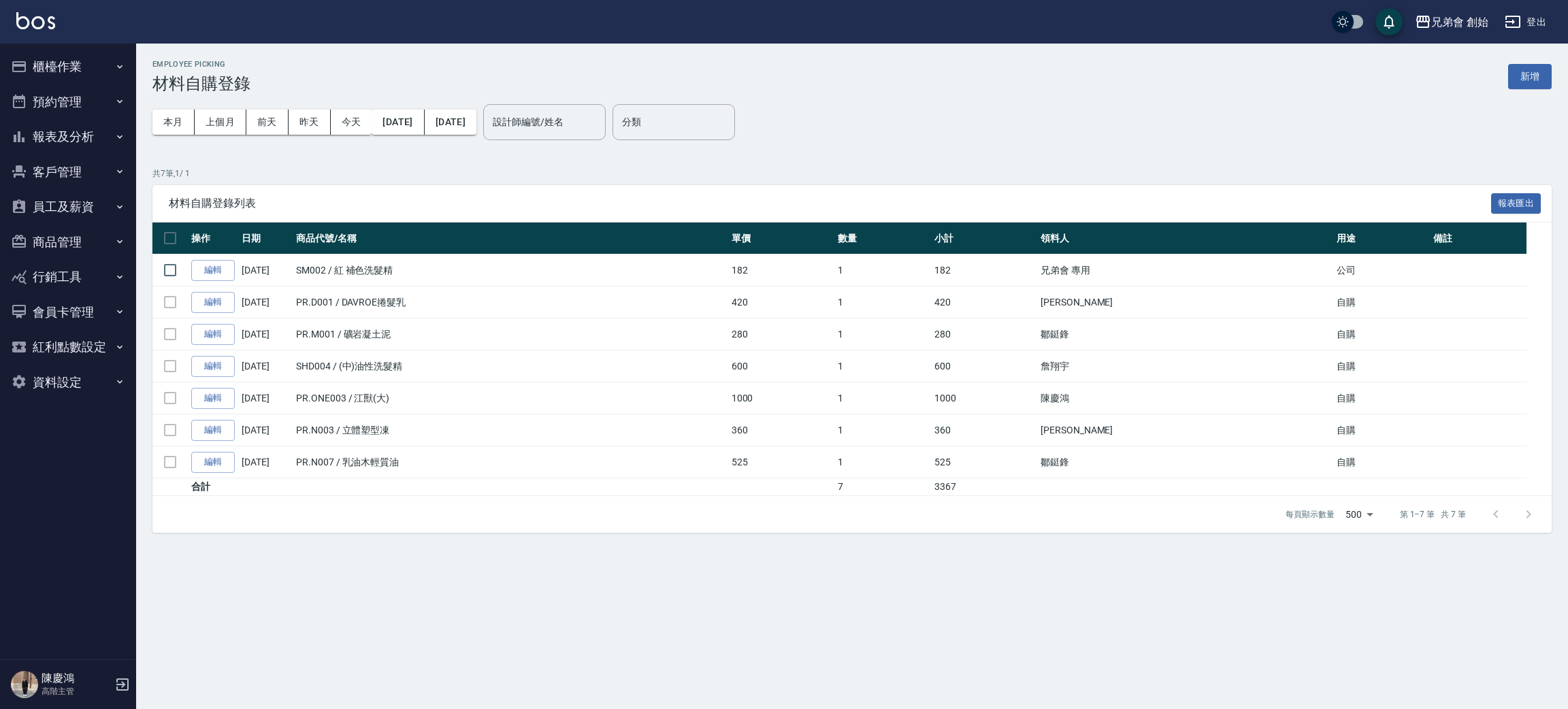
drag, startPoint x: 84, startPoint y: 100, endPoint x: 84, endPoint y: 125, distance: 25.0
click at [84, 101] on button "預約管理" at bounding box center [68, 102] width 125 height 35
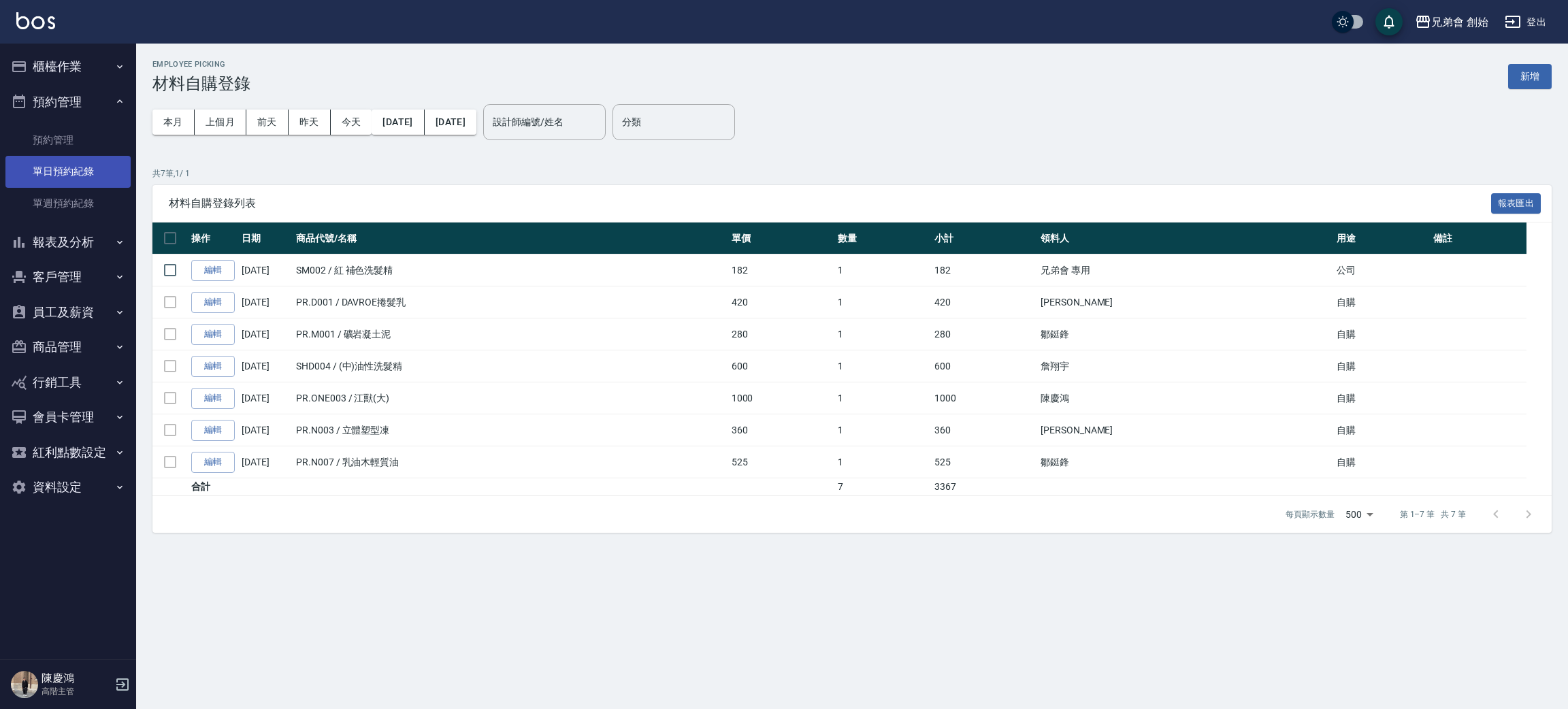
click at [67, 175] on link "單日預約紀錄" at bounding box center [68, 172] width 125 height 31
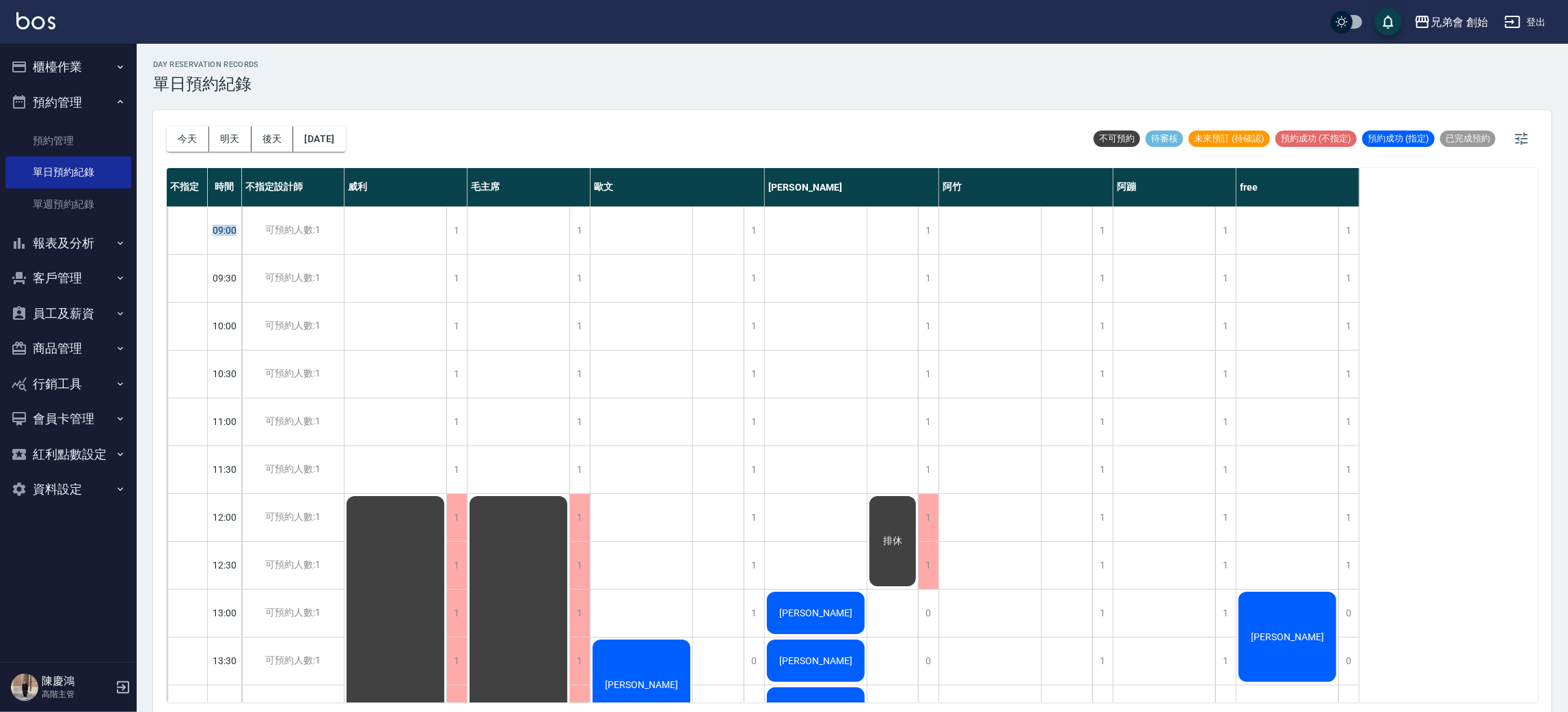
drag, startPoint x: 219, startPoint y: 241, endPoint x: 404, endPoint y: 235, distance: 185.1
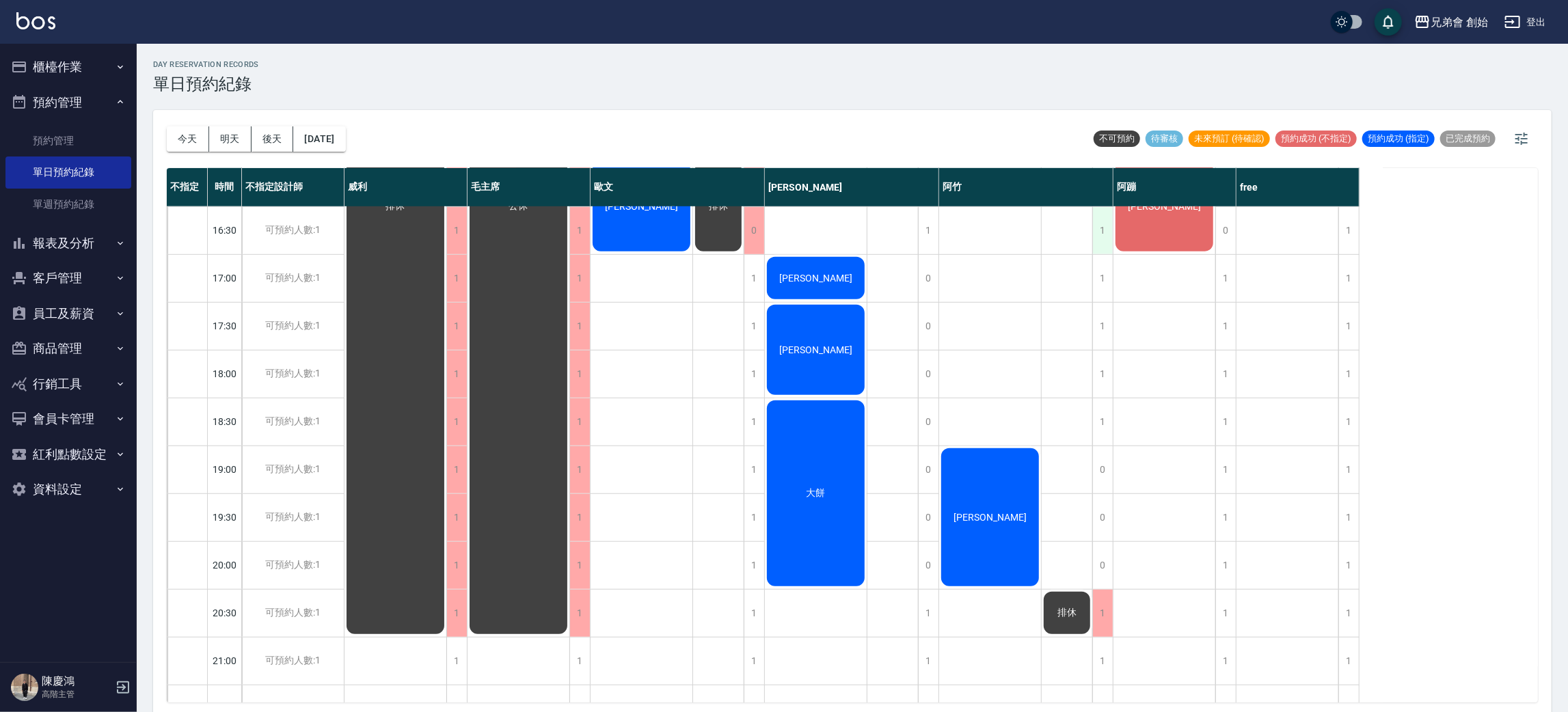
scroll to position [614, 0]
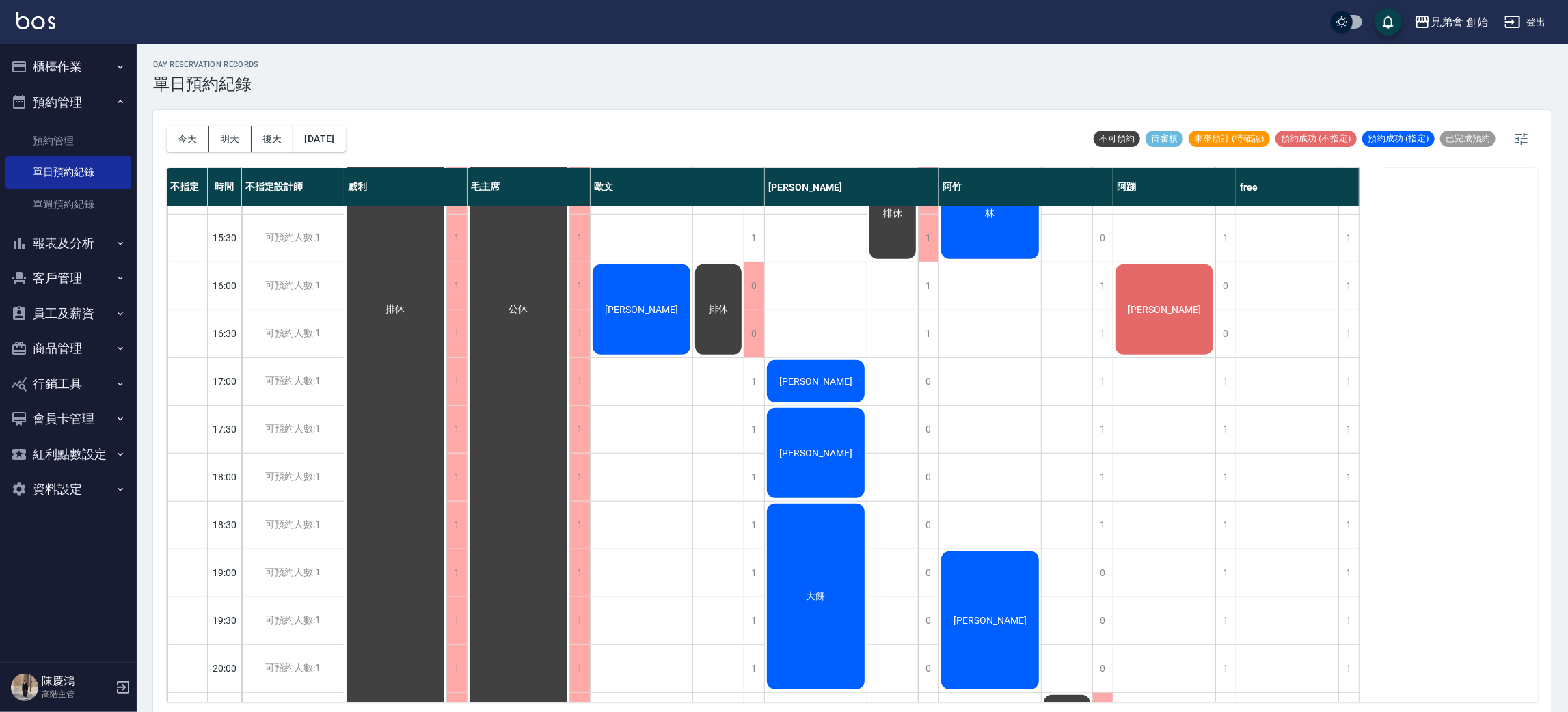
click at [99, 72] on button "櫃檯作業" at bounding box center [68, 67] width 126 height 35
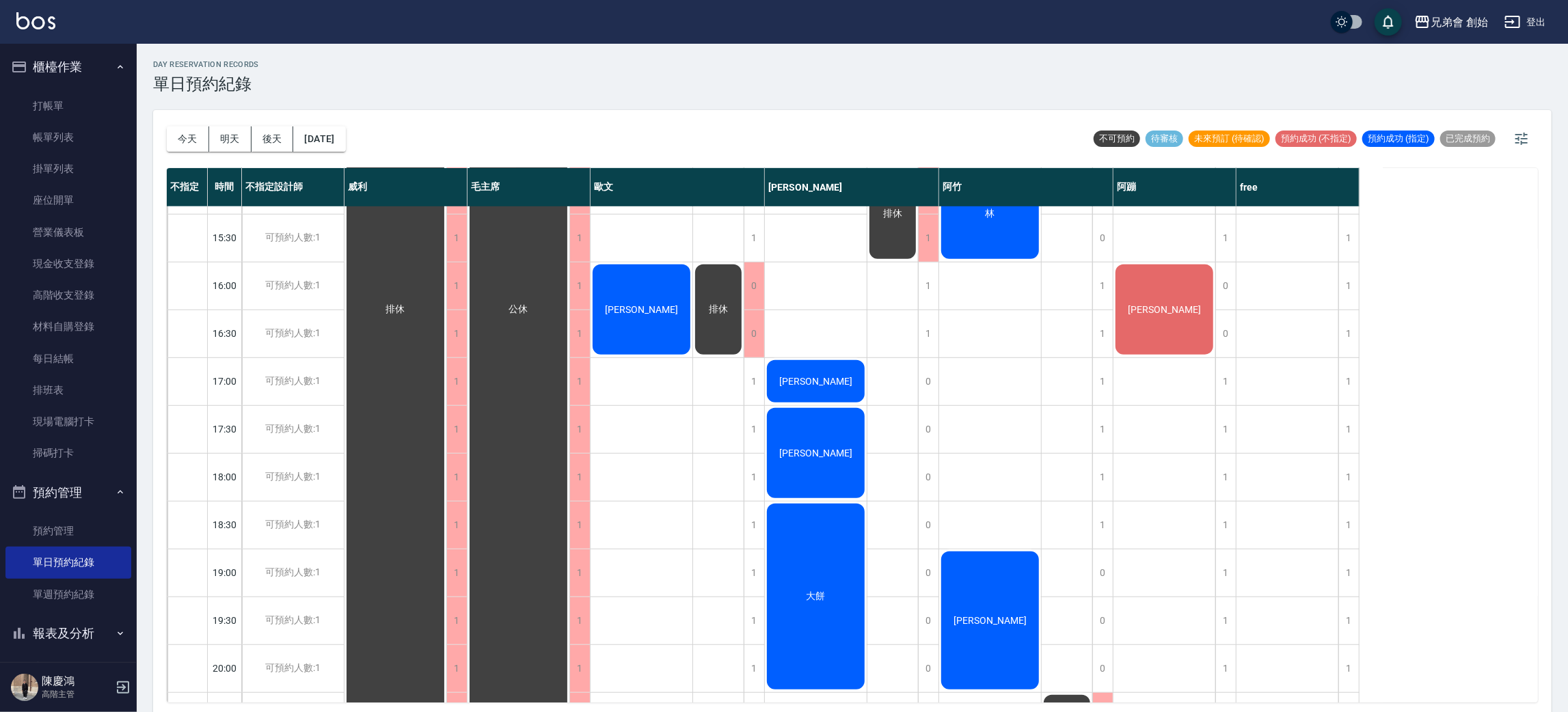
click at [109, 153] on li "掛單列表" at bounding box center [68, 169] width 126 height 31
click at [103, 145] on link "帳單列表" at bounding box center [68, 137] width 126 height 31
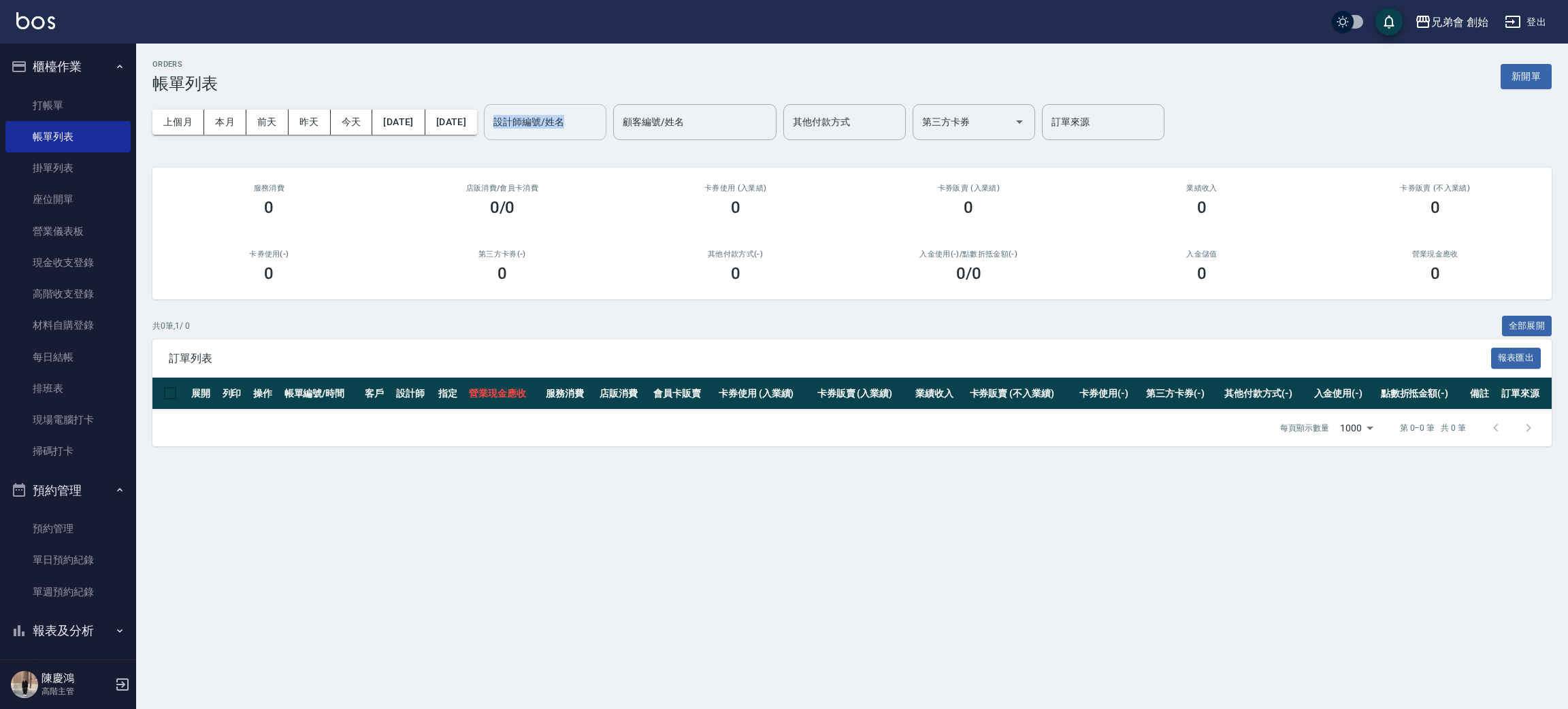
drag, startPoint x: 536, startPoint y: 117, endPoint x: 549, endPoint y: 121, distance: 13.6
click at [546, 121] on div "上個月 本月 前天 昨天 今天 2025/09/24 2025/09/24 設計師編號/姓名 設計師編號/姓名 顧客編號/姓名 顧客編號/姓名 其他付款方式 …" at bounding box center [852, 122] width 1399 height 58
click at [562, 132] on input "設計師編號/姓名" at bounding box center [545, 122] width 110 height 24
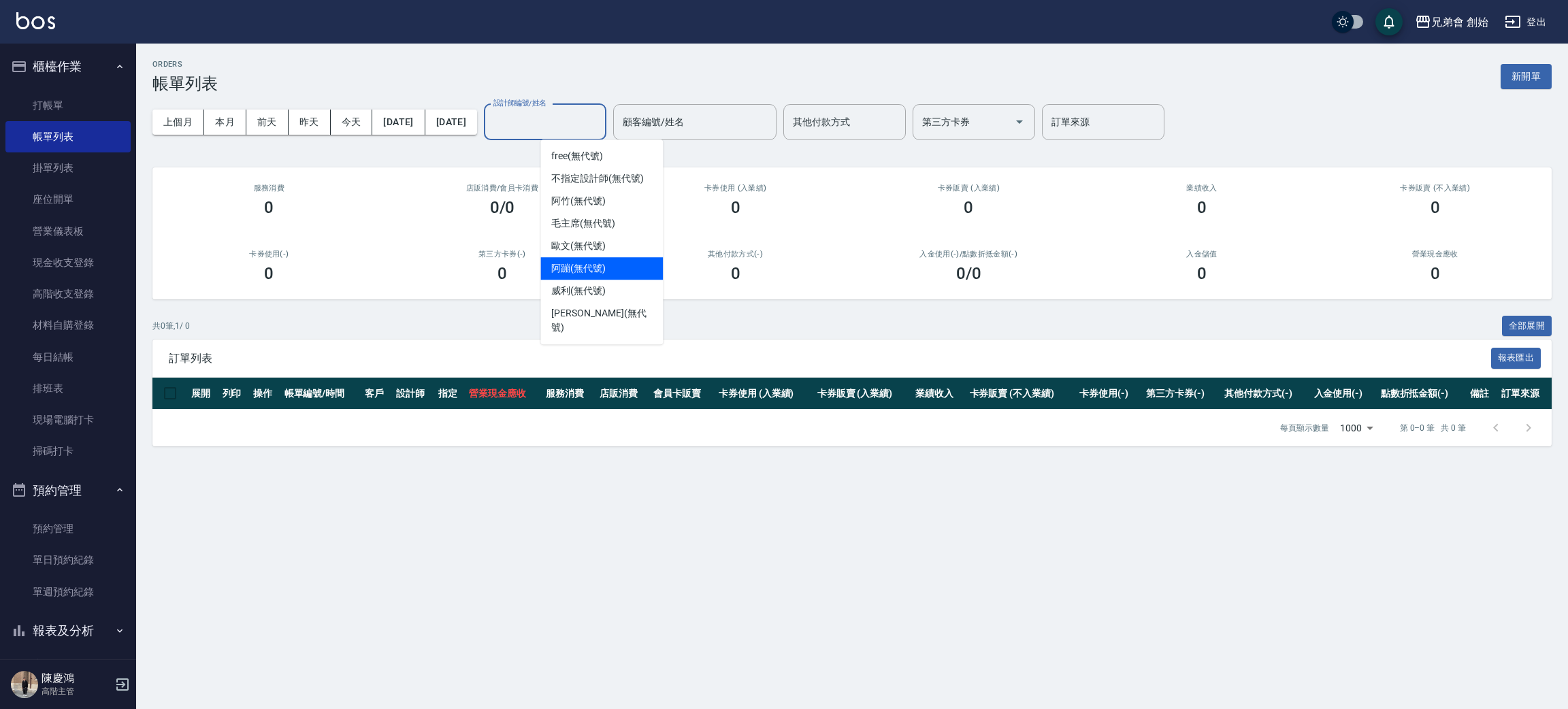
click at [646, 270] on div "阿蹦 (無代號)" at bounding box center [601, 268] width 122 height 23
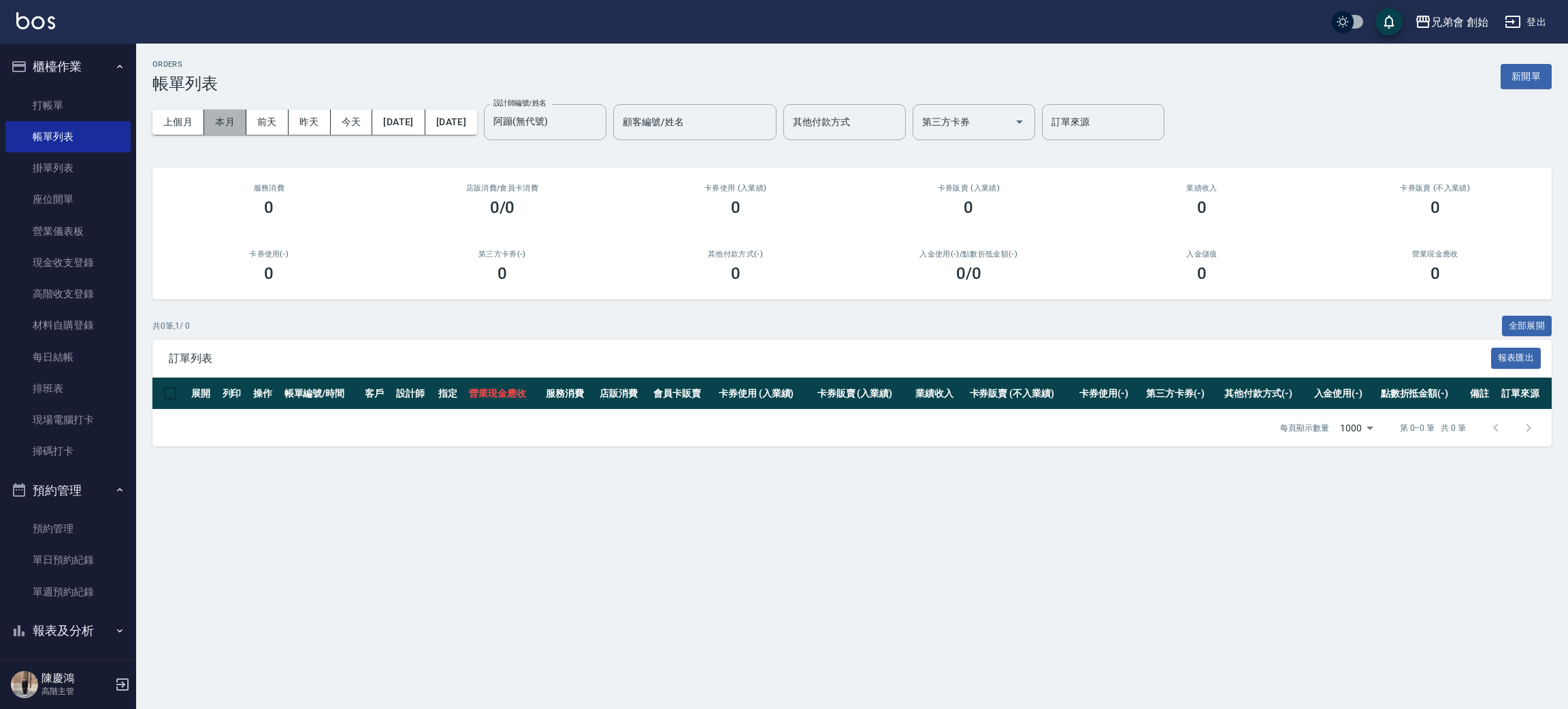
click at [246, 124] on button "本月" at bounding box center [225, 122] width 42 height 25
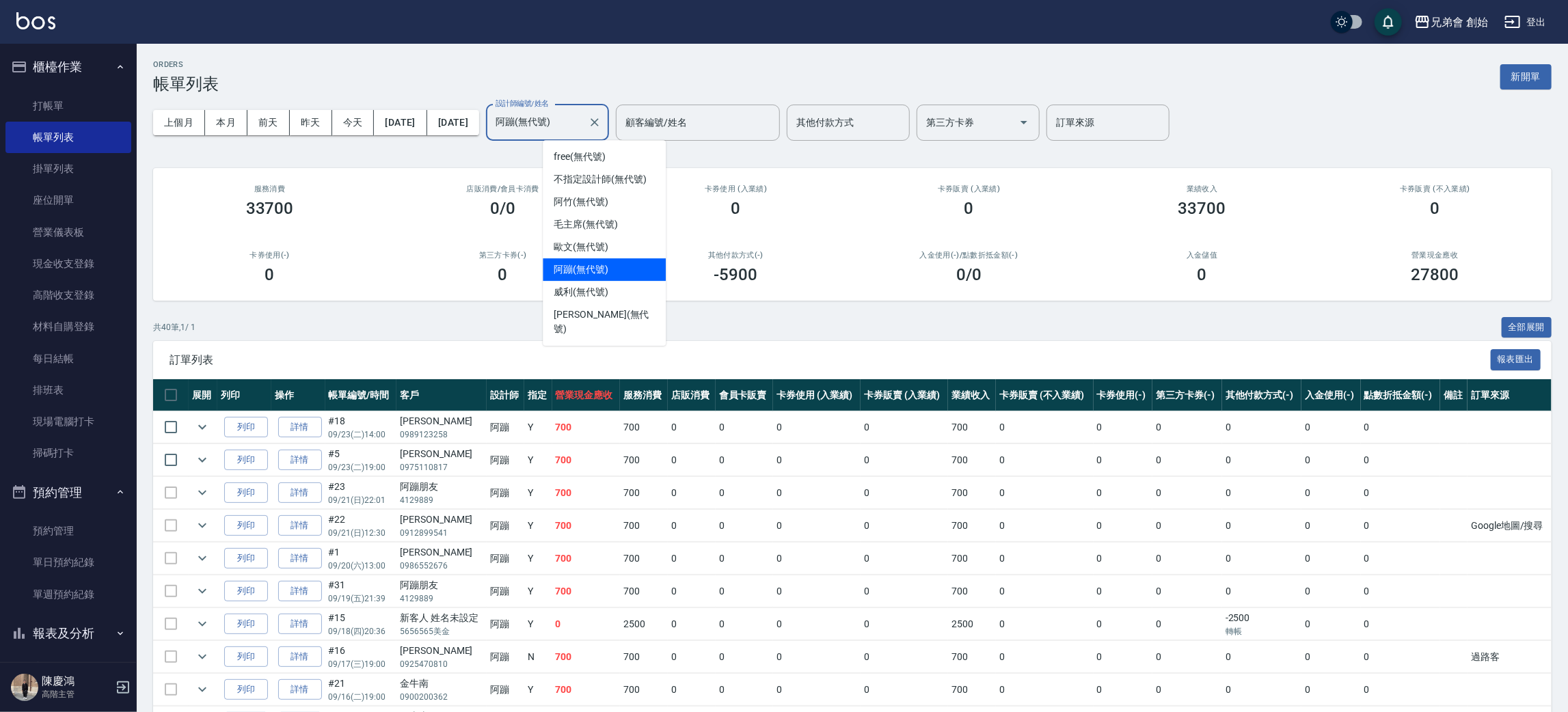
click at [583, 126] on input "阿蹦(無代號)" at bounding box center [537, 123] width 90 height 24
click at [622, 241] on div "歐文 (無代號)" at bounding box center [604, 247] width 123 height 23
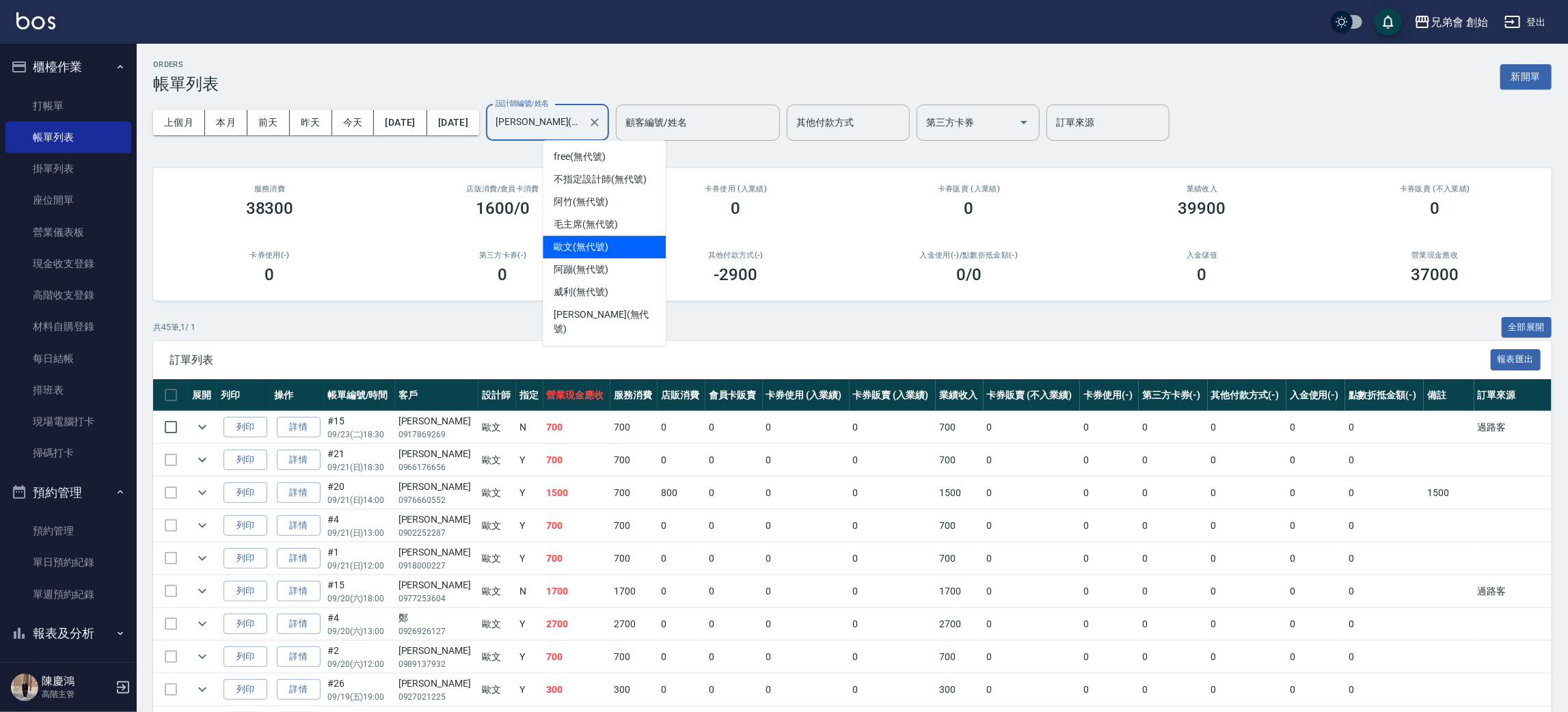
drag, startPoint x: 612, startPoint y: 119, endPoint x: 618, endPoint y: 133, distance: 15.2
click at [583, 118] on input "歐文(無代號)" at bounding box center [537, 123] width 90 height 24
click at [605, 267] on span "阿蹦 (無代號)" at bounding box center [580, 269] width 55 height 14
type input "阿蹦(無代號)"
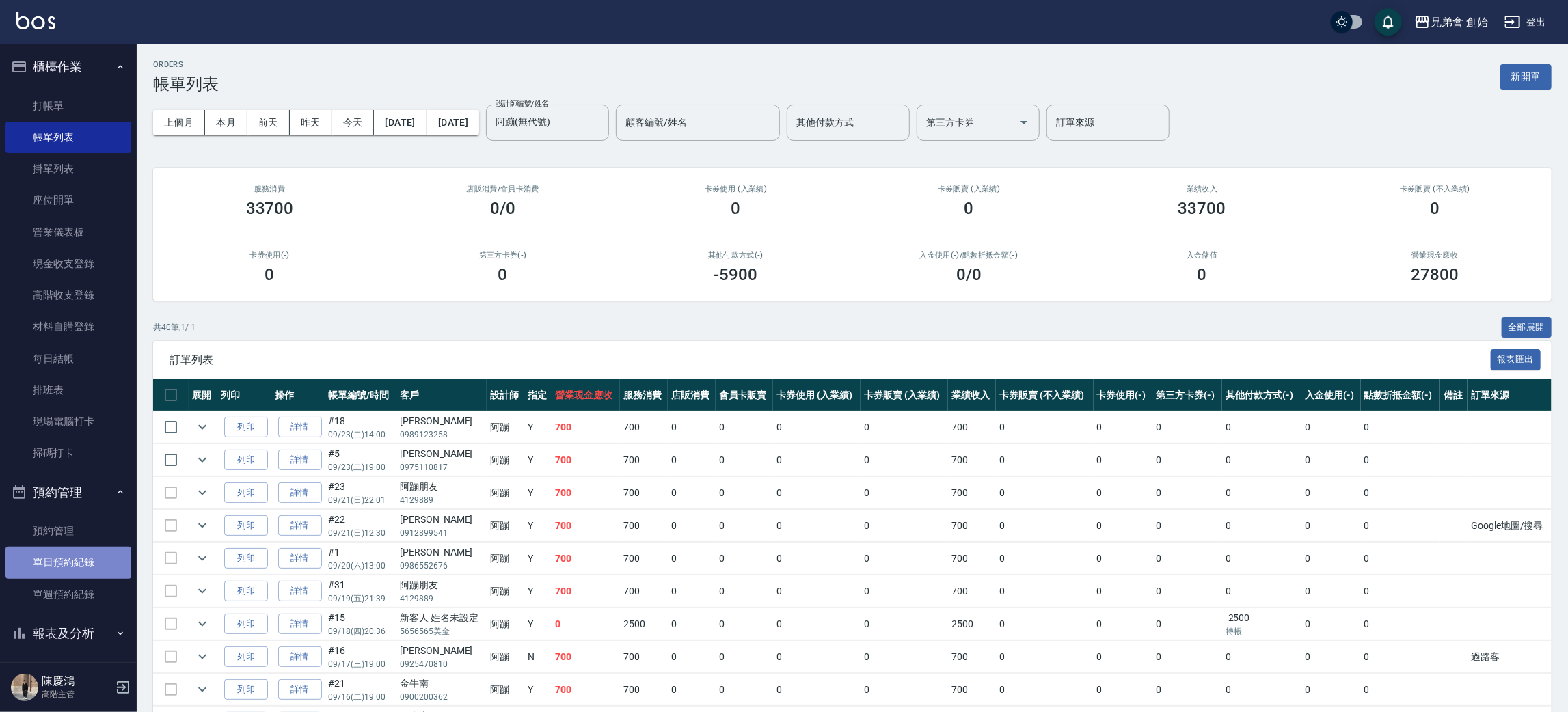
click at [75, 557] on link "單日預約紀錄" at bounding box center [68, 562] width 126 height 31
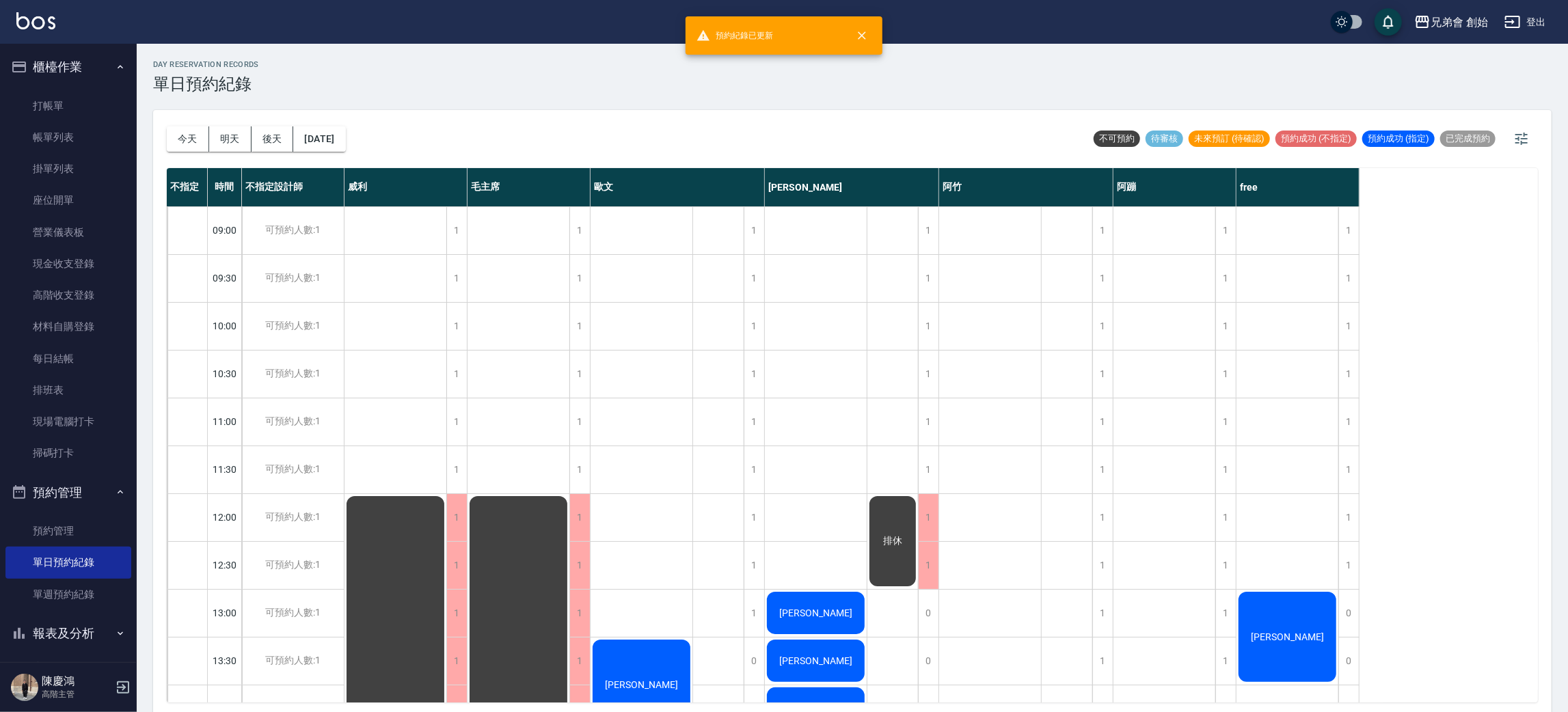
scroll to position [512, 0]
